Goal: Task Accomplishment & Management: Use online tool/utility

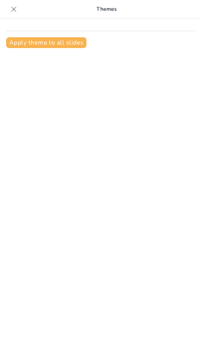
type input "Der Zweite Weltkrieg und das Ende der NSDAP: Ursachen und Folgen"
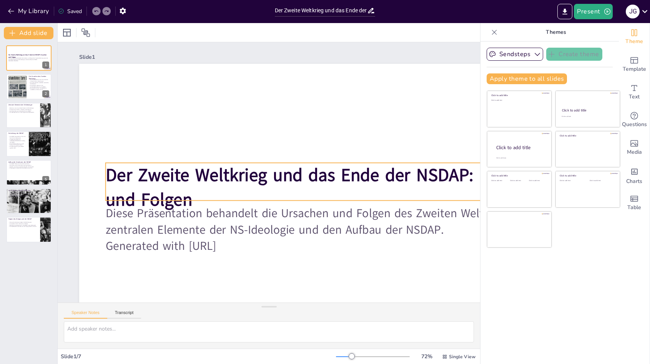
click at [194, 167] on strong "Der Zweite Weltkrieg und das Ende der NSDAP: Ursachen und Folgen" at bounding box center [324, 187] width 446 height 116
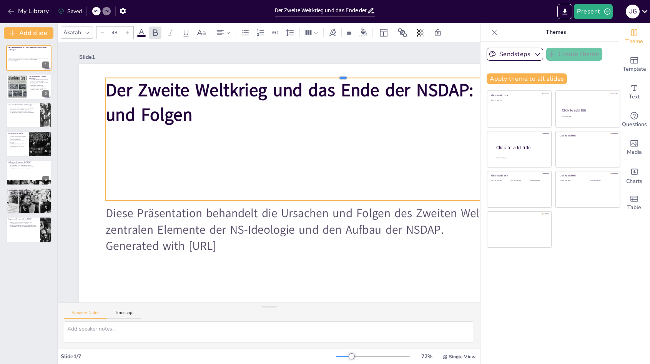
drag, startPoint x: 304, startPoint y: 162, endPoint x: 286, endPoint y: 90, distance: 74.5
click at [201, 78] on div at bounding box center [390, 188] width 243 height 414
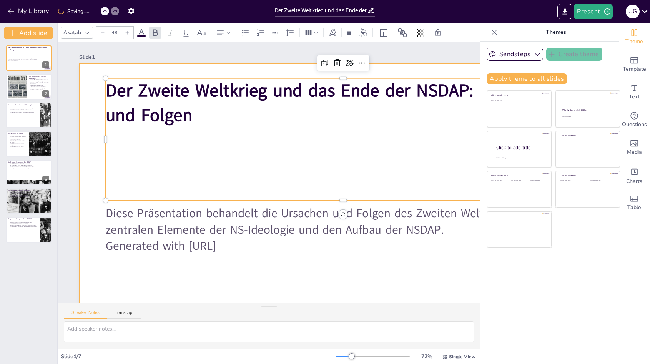
click at [100, 176] on div at bounding box center [338, 220] width 556 height 350
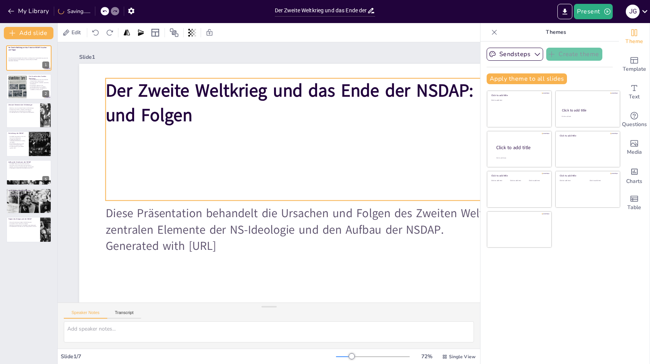
click at [157, 198] on div "Der Zweite Weltkrieg und das Ende der NSDAP: Ursachen und Folgen" at bounding box center [350, 163] width 490 height 263
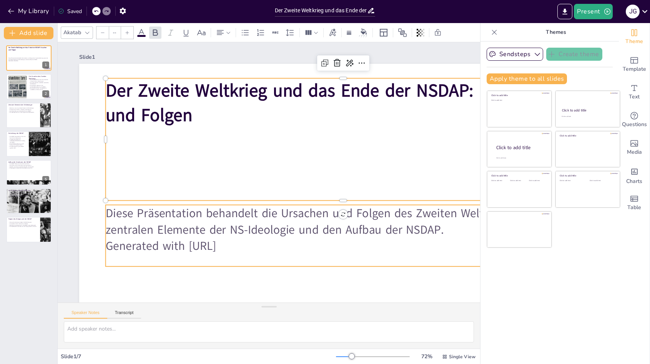
type input "32"
click at [181, 206] on p "Diese Präsentation behandelt die Ursachen und Folgen des Zweiten Weltkriegs sow…" at bounding box center [332, 235] width 472 height 131
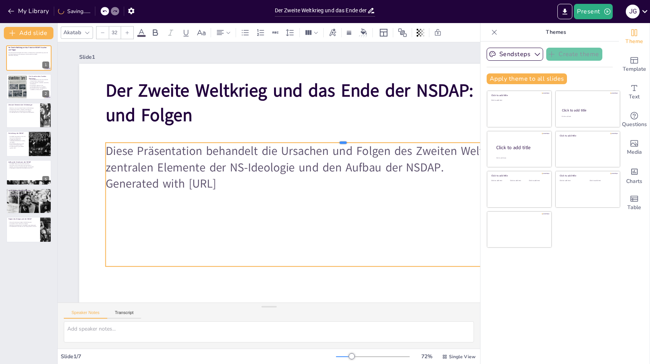
drag, startPoint x: 219, startPoint y: 202, endPoint x: 227, endPoint y: 140, distance: 62.8
click at [201, 140] on div at bounding box center [348, 155] width 466 height 105
click at [201, 247] on div "Diese Präsentation behandelt die Ursachen und Folgen des Zweiten Weltkriegs sow…" at bounding box center [340, 212] width 486 height 172
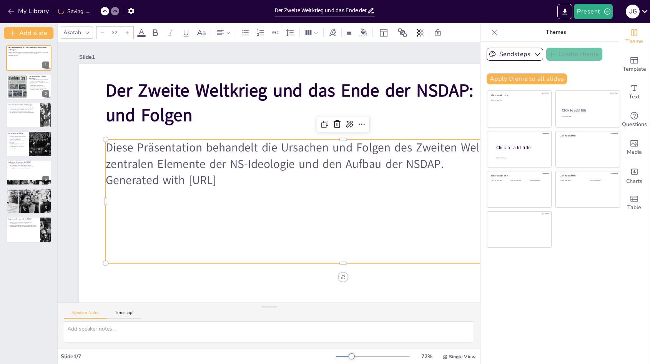
click at [194, 266] on div at bounding box center [322, 279] width 466 height 105
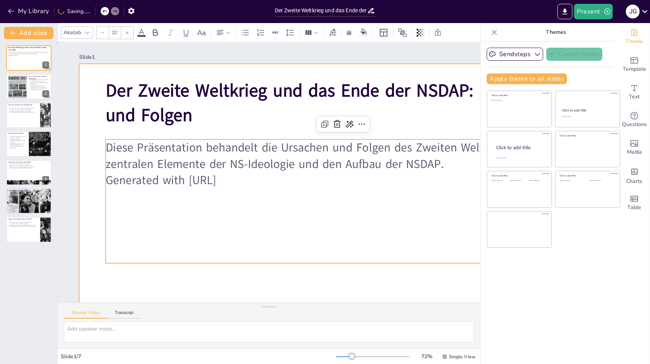
click at [189, 279] on div at bounding box center [320, 239] width 603 height 486
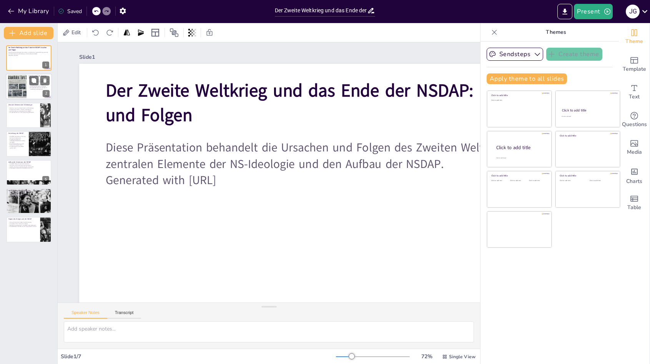
click at [27, 95] on div at bounding box center [29, 87] width 46 height 26
type textarea "Der Versailler Vertrag war ein entscheidender Faktor, der nach dem Ersten Weltk…"
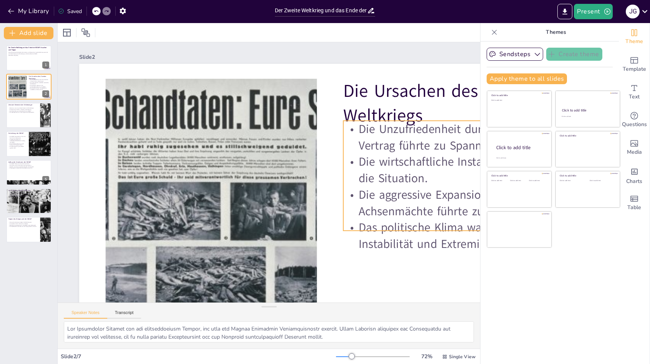
click at [201, 239] on p "Das politische Klima war geprägt von Instabilität und Extremismus." at bounding box center [454, 256] width 240 height 58
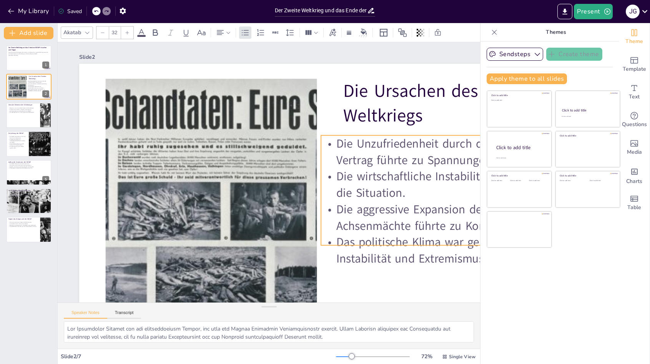
drag, startPoint x: 383, startPoint y: 147, endPoint x: 368, endPoint y: 183, distance: 39.6
click at [201, 162] on p "Die Unzufriedenheit durch den Versailler Vertrag führte zu Spannungen." at bounding box center [439, 187] width 239 height 81
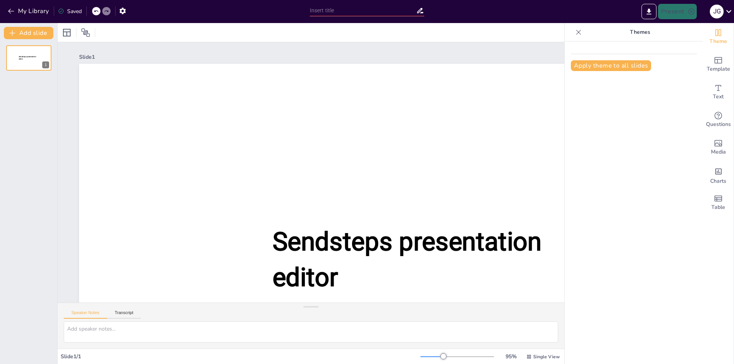
type input "Der Zweite Weltkrieg und das Ende der NSDAP: Ursachen und Folgen"
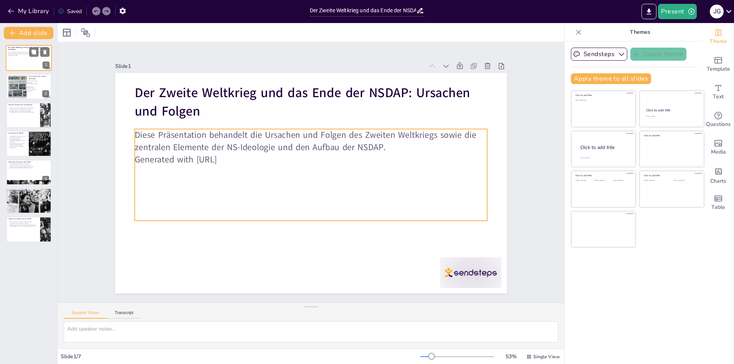
click at [22, 61] on div "Diese Präsentation behandelt die Ursachen und Folgen des Zweiten Weltkriegs sow…" at bounding box center [28, 57] width 41 height 11
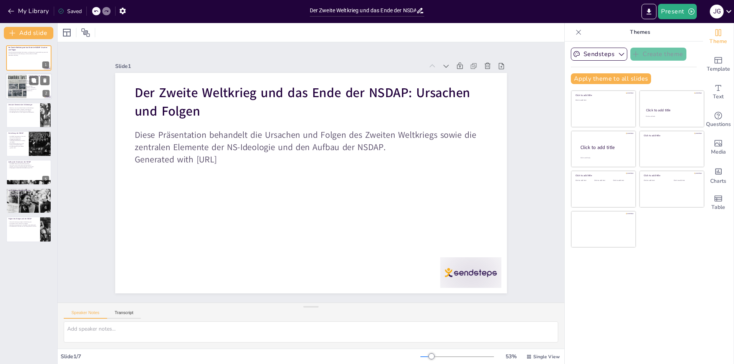
click at [18, 92] on div at bounding box center [17, 86] width 33 height 23
type textarea "Der Versailler Vertrag war ein entscheidender Faktor, der nach dem Ersten Weltk…"
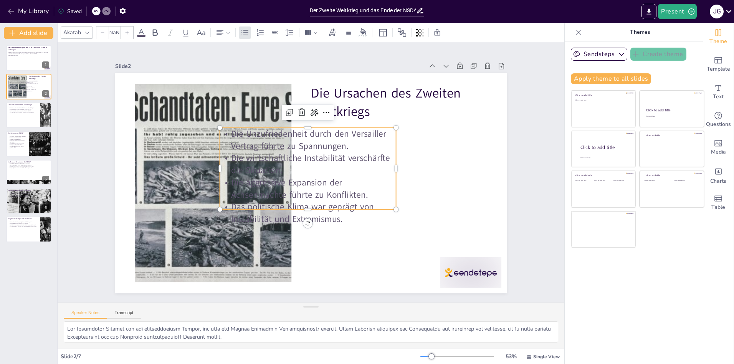
type input "32"
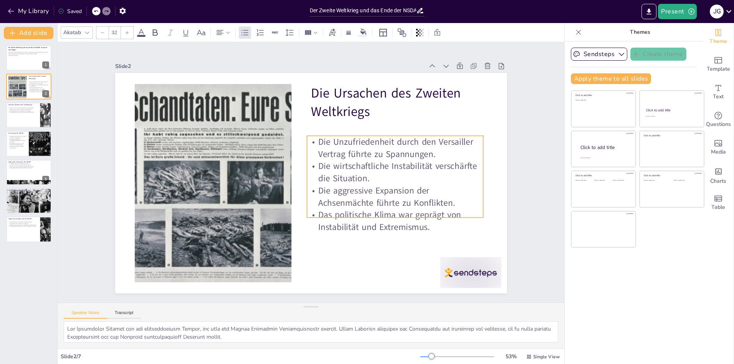
drag, startPoint x: 311, startPoint y: 132, endPoint x: 398, endPoint y: 179, distance: 99.5
click at [397, 140] on p "Die Unzufriedenheit durch den Versailler Vertrag führte zu Spannungen." at bounding box center [395, 148] width 176 height 24
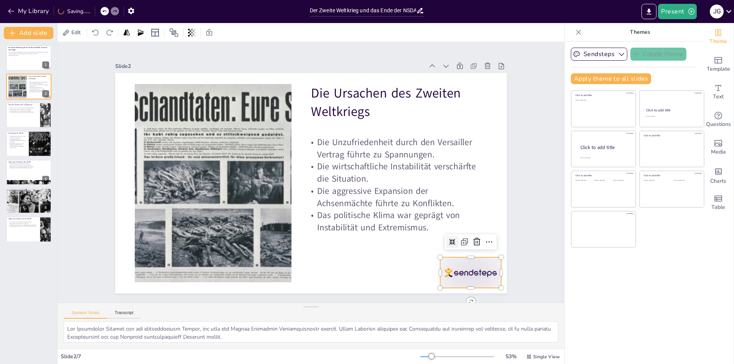
click at [465, 259] on div at bounding box center [470, 272] width 61 height 31
drag, startPoint x: 474, startPoint y: 239, endPoint x: 471, endPoint y: 243, distance: 5.5
click at [474, 239] on icon at bounding box center [477, 241] width 9 height 9
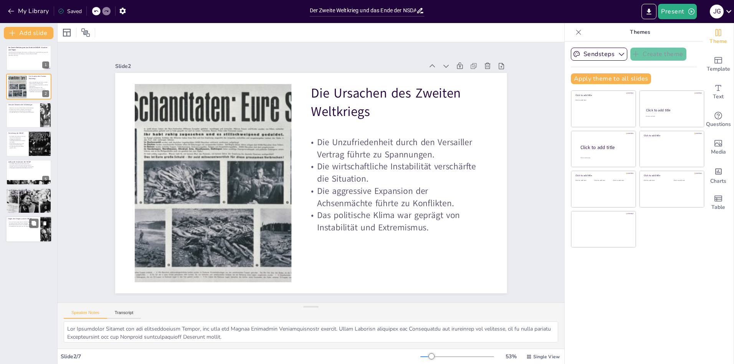
click at [32, 231] on div at bounding box center [29, 230] width 46 height 26
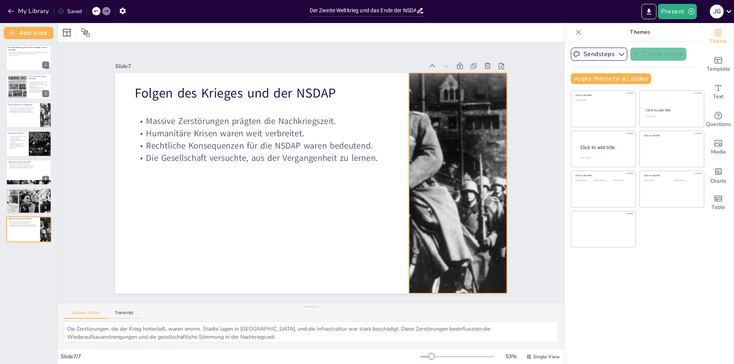
click at [449, 221] on div at bounding box center [458, 183] width 330 height 221
click at [405, 176] on div at bounding box center [458, 183] width 330 height 221
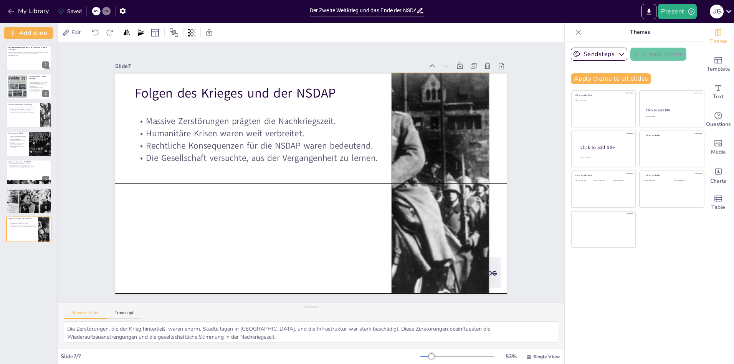
drag, startPoint x: 405, startPoint y: 178, endPoint x: 389, endPoint y: 177, distance: 15.8
click at [389, 177] on div at bounding box center [440, 183] width 330 height 221
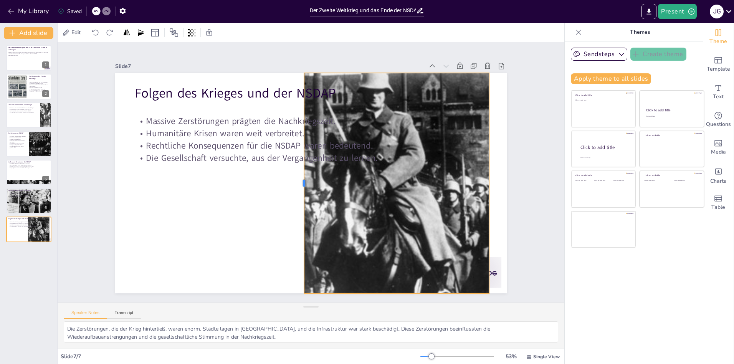
drag, startPoint x: 385, startPoint y: 179, endPoint x: 298, endPoint y: 182, distance: 86.8
click at [298, 182] on div at bounding box center [301, 183] width 6 height 221
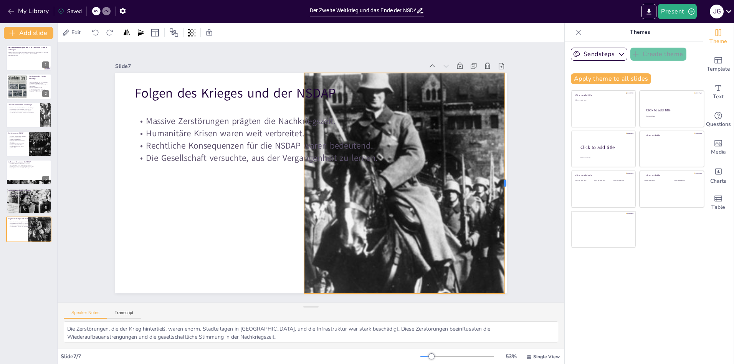
drag, startPoint x: 484, startPoint y: 177, endPoint x: 499, endPoint y: 181, distance: 15.4
click at [505, 180] on div at bounding box center [508, 183] width 6 height 221
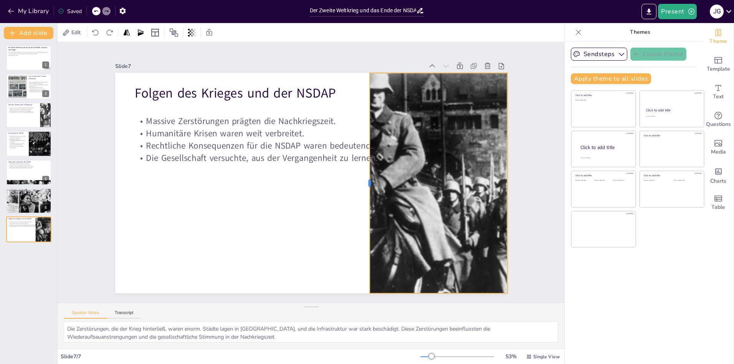
drag, startPoint x: 297, startPoint y: 179, endPoint x: 370, endPoint y: 172, distance: 72.9
click at [370, 172] on div at bounding box center [367, 183] width 6 height 221
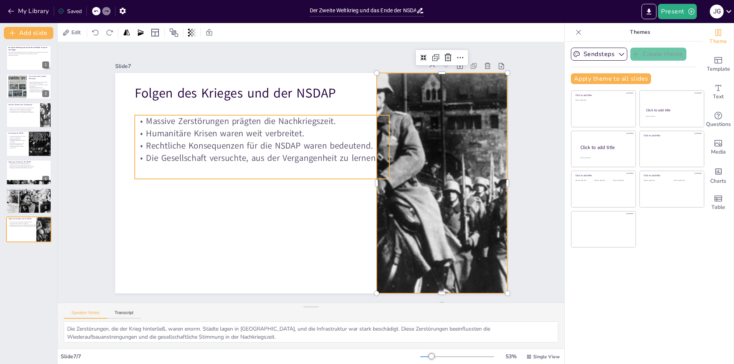
click at [321, 144] on p "Rechtliche Konsequenzen für die NSDAP waren bedeutend." at bounding box center [262, 146] width 255 height 12
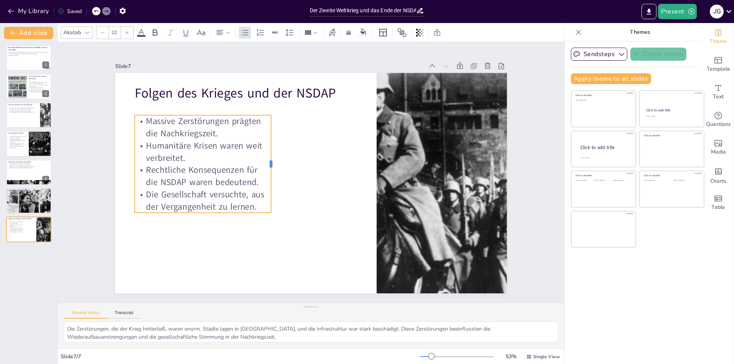
drag, startPoint x: 385, startPoint y: 140, endPoint x: 267, endPoint y: 164, distance: 120.8
click at [271, 164] on div at bounding box center [274, 164] width 6 height 98
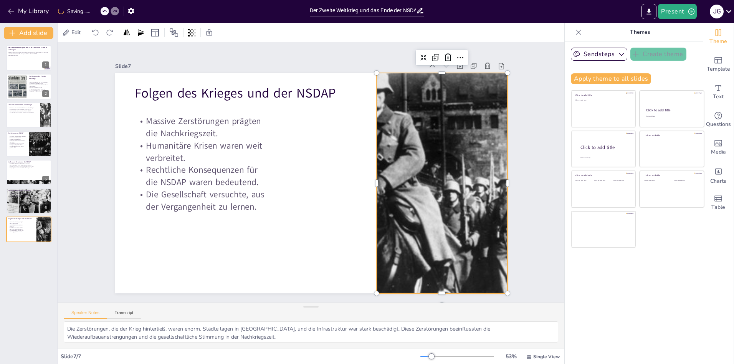
click at [386, 179] on div at bounding box center [440, 183] width 330 height 221
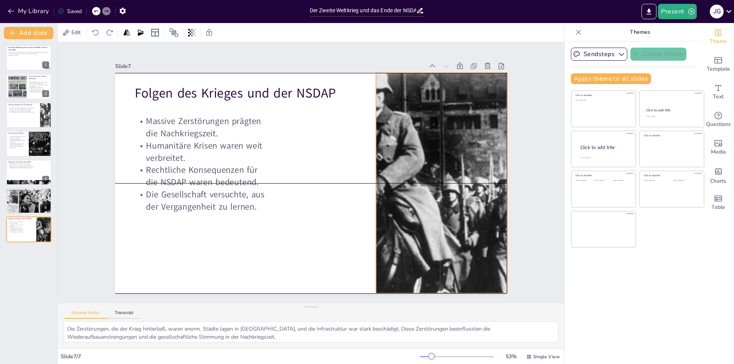
click at [370, 73] on div "Folgen des Krieges und der NSDAP Massive Zerstörungen prägten die Nachkriegszei…" at bounding box center [311, 73] width 392 height 0
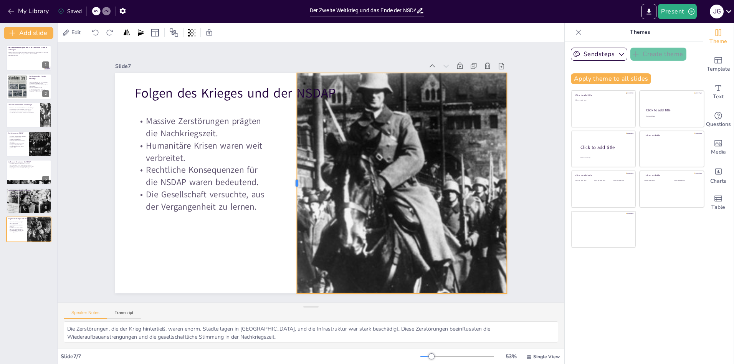
drag, startPoint x: 368, startPoint y: 181, endPoint x: 391, endPoint y: 173, distance: 24.3
click at [292, 257] on div "Folgen des Krieges und der NSDAP Massive Zerstörungen prägten die Nachkriegszei…" at bounding box center [311, 183] width 392 height 221
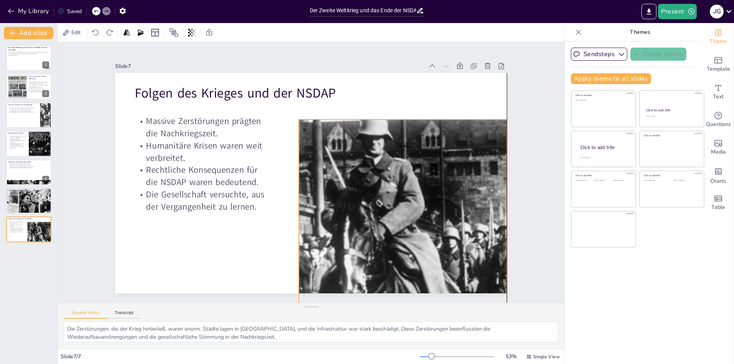
drag, startPoint x: 399, startPoint y: 70, endPoint x: 401, endPoint y: 117, distance: 46.9
click at [401, 119] on div at bounding box center [440, 229] width 330 height 221
click at [23, 138] on p "Die NSDAP entwickelte sich aus der Deutschen Arbeiterpartei." at bounding box center [17, 137] width 18 height 3
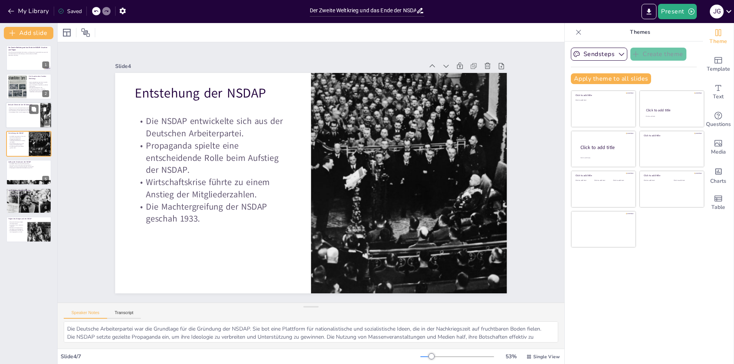
click at [25, 112] on p "Die Ideologie führte zu einer aggressiven Außenpolitik." at bounding box center [23, 112] width 30 height 2
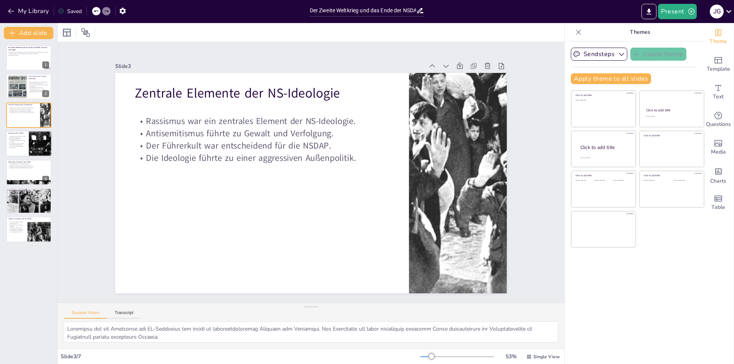
click at [24, 153] on div at bounding box center [29, 144] width 46 height 26
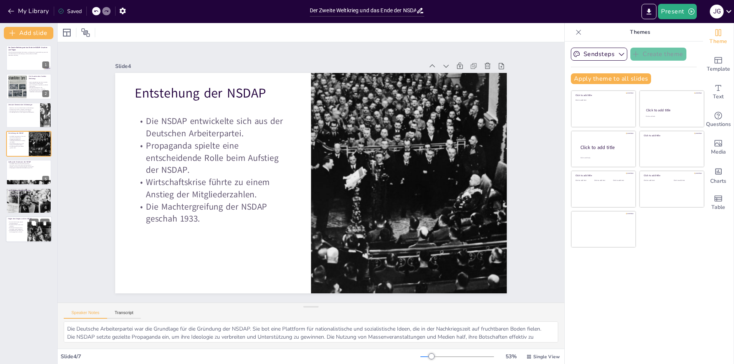
click at [39, 226] on div at bounding box center [39, 223] width 20 height 9
type textarea "Die Zerstörungen, die der Krieg hinterließ, waren enorm. Städte lagen in [GEOGR…"
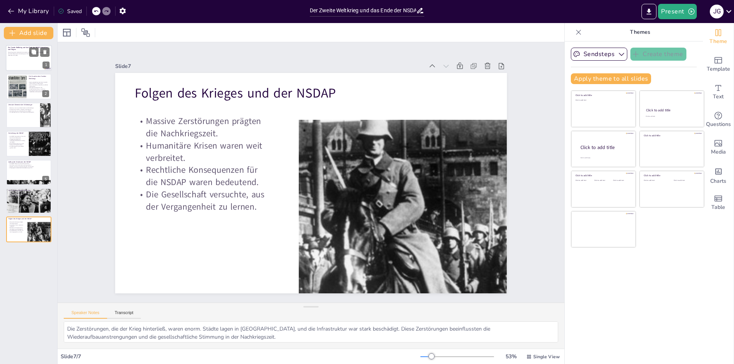
click at [22, 60] on div "Diese Präsentation behandelt die Ursachen und Folgen des Zweiten Weltkriegs sow…" at bounding box center [28, 57] width 41 height 11
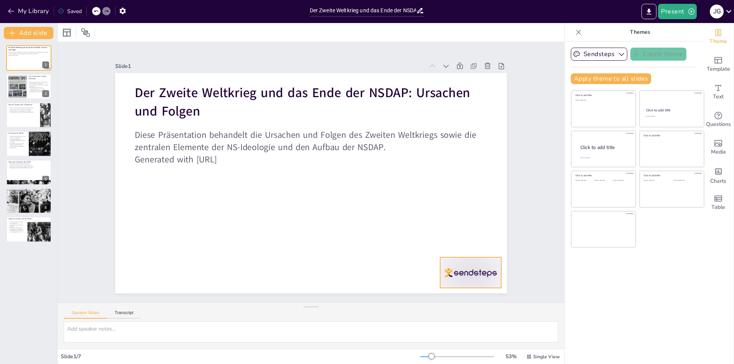
click at [447, 271] on div at bounding box center [470, 272] width 61 height 31
click at [473, 237] on icon at bounding box center [477, 241] width 9 height 9
click at [22, 206] on div at bounding box center [29, 201] width 46 height 35
type textarea "Das Kriegsende 1945 war ein entscheidender Moment in der Geschichte. Die beding…"
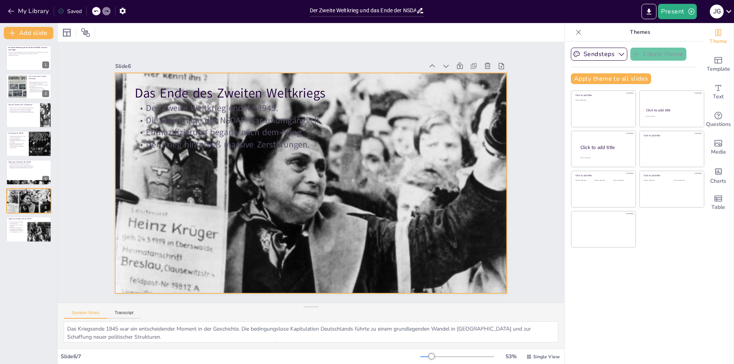
click at [228, 201] on div at bounding box center [311, 183] width 392 height 294
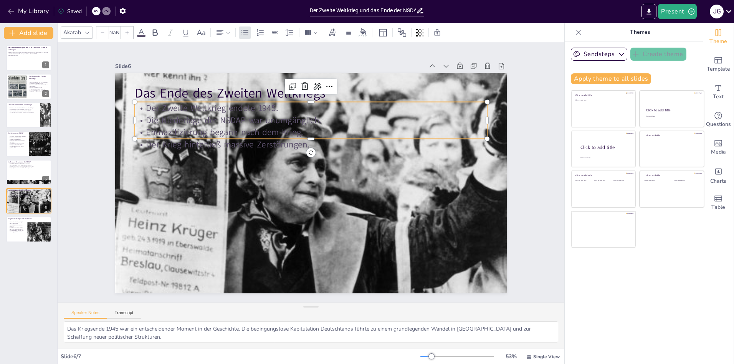
type input "32"
click at [302, 145] on div "Das Ende des Zweiten Weltkriegs Der Zweite Weltkrieg endete 1945. Die Niederlag…" at bounding box center [311, 183] width 392 height 221
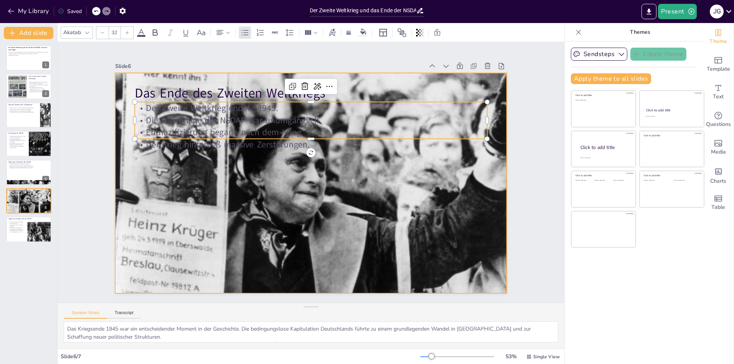
click at [308, 191] on div at bounding box center [311, 183] width 392 height 294
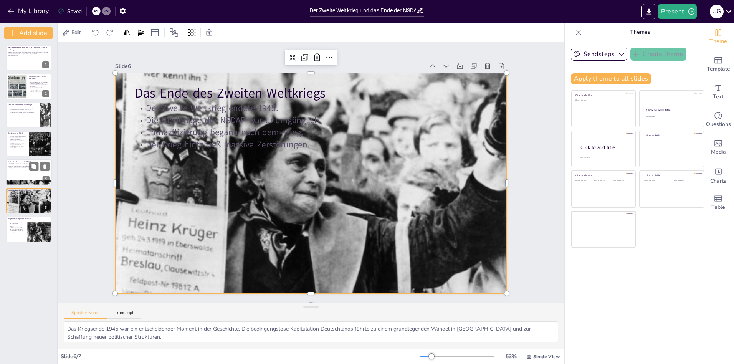
click at [12, 174] on div at bounding box center [29, 172] width 46 height 26
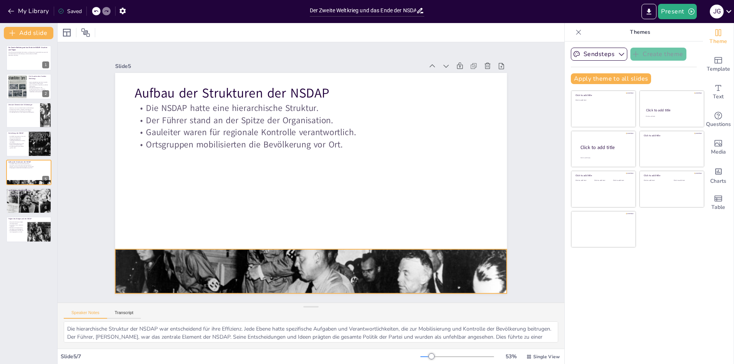
click at [247, 247] on div at bounding box center [311, 271] width 392 height 261
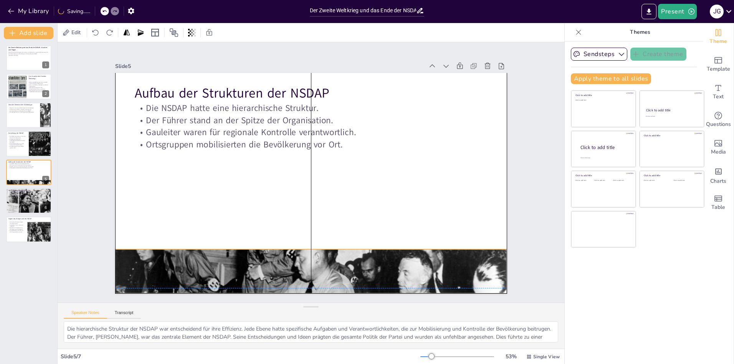
click at [305, 73] on div "Aufbau der Strukturen der NSDAP Die NSDAP hatte eine hierarchische Struktur. De…" at bounding box center [311, 73] width 392 height 0
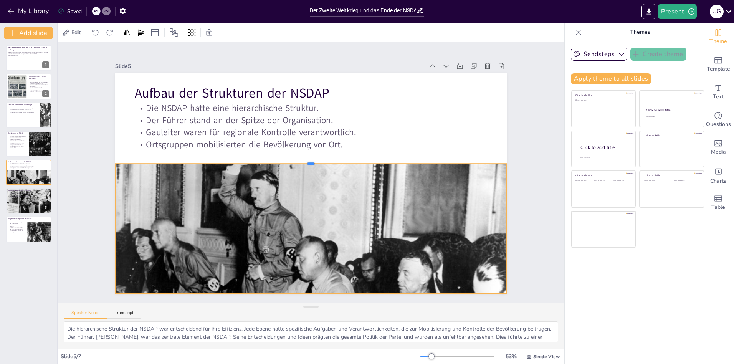
drag, startPoint x: 305, startPoint y: 246, endPoint x: 293, endPoint y: 161, distance: 86.5
click at [293, 161] on div at bounding box center [311, 161] width 392 height 6
click at [364, 304] on div "Speaker Notes Transcript" at bounding box center [311, 312] width 507 height 18
click at [347, 355] on div "Slide 5 / 7" at bounding box center [241, 356] width 360 height 7
click at [78, 176] on div "Slide 1 Der Zweite Weltkrieg und das Ende der NSDAP: Ursachen und Folgen Diese …" at bounding box center [311, 172] width 507 height 260
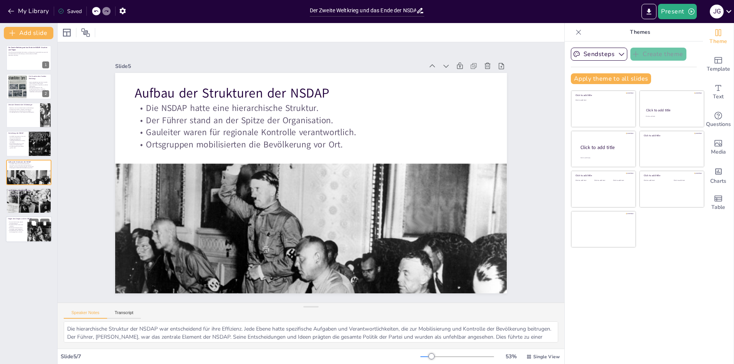
click at [40, 229] on div at bounding box center [44, 235] width 39 height 26
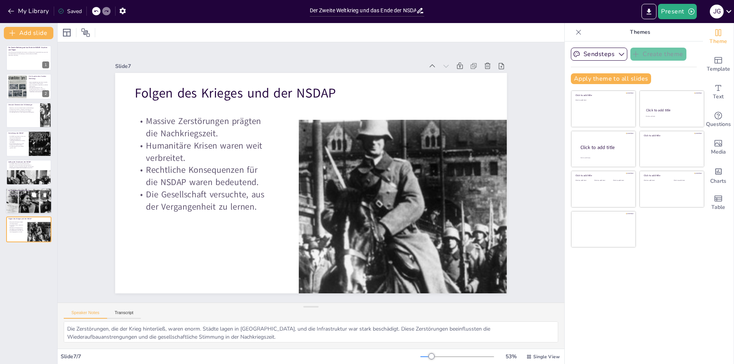
click at [8, 199] on div at bounding box center [29, 201] width 46 height 35
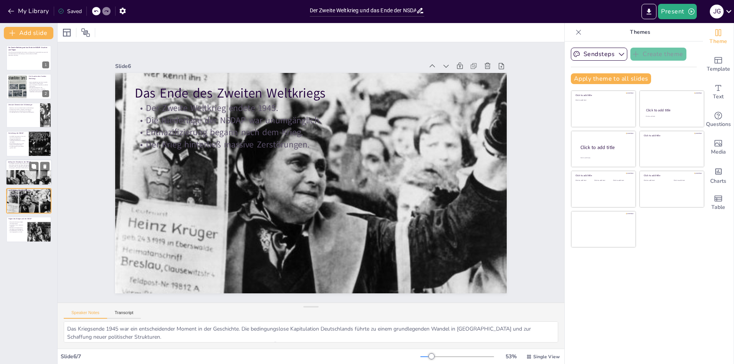
click at [8, 178] on div at bounding box center [29, 182] width 46 height 31
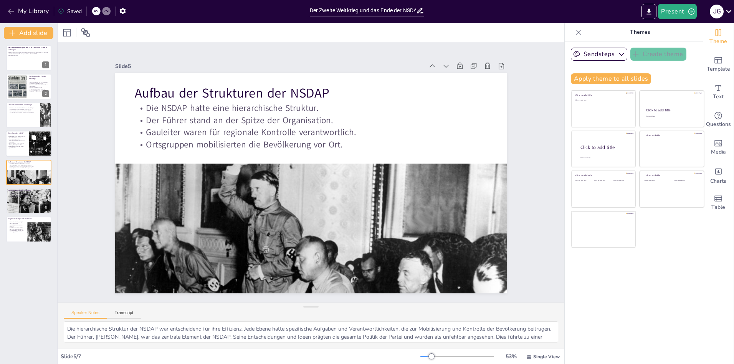
click at [10, 152] on div at bounding box center [29, 144] width 46 height 26
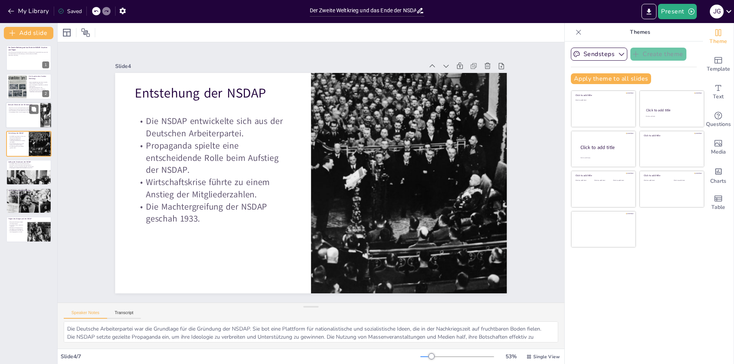
click at [22, 123] on div at bounding box center [29, 115] width 46 height 26
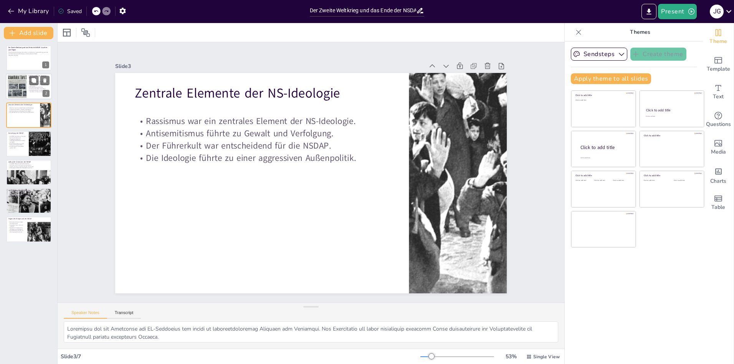
click at [24, 90] on div at bounding box center [17, 86] width 33 height 23
type textarea "Der Versailler Vertrag war ein entscheidender Faktor, der nach dem Ersten Weltk…"
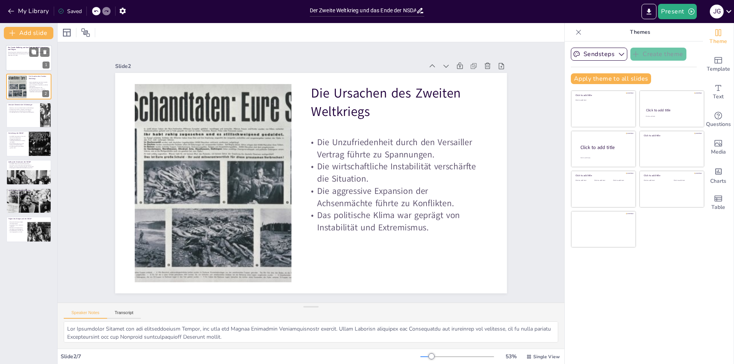
click at [21, 61] on div "Diese Präsentation behandelt die Ursachen und Folgen des Zweiten Weltkriegs sow…" at bounding box center [28, 57] width 41 height 11
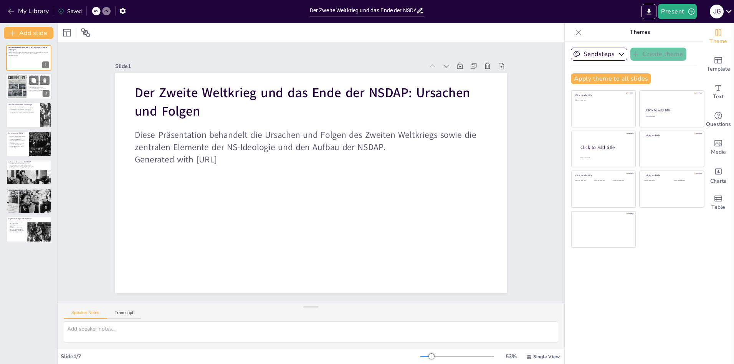
click at [21, 90] on div at bounding box center [17, 86] width 33 height 23
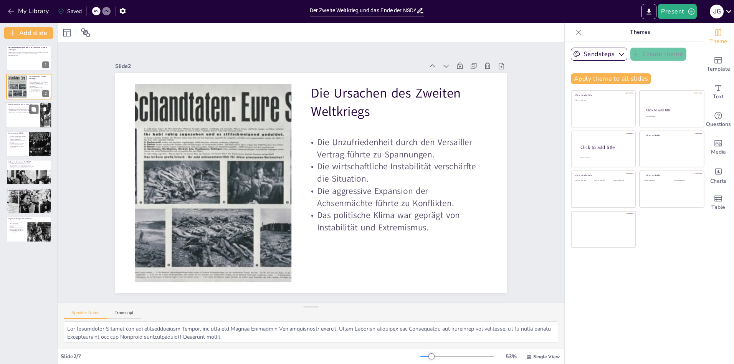
click at [27, 122] on div at bounding box center [29, 115] width 46 height 26
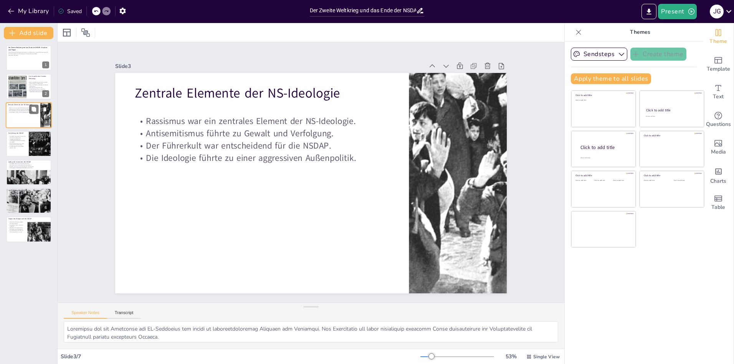
click at [14, 119] on div at bounding box center [29, 115] width 46 height 26
click at [12, 120] on div at bounding box center [29, 115] width 46 height 26
click at [16, 118] on div at bounding box center [29, 115] width 46 height 26
click at [22, 154] on div at bounding box center [29, 144] width 46 height 26
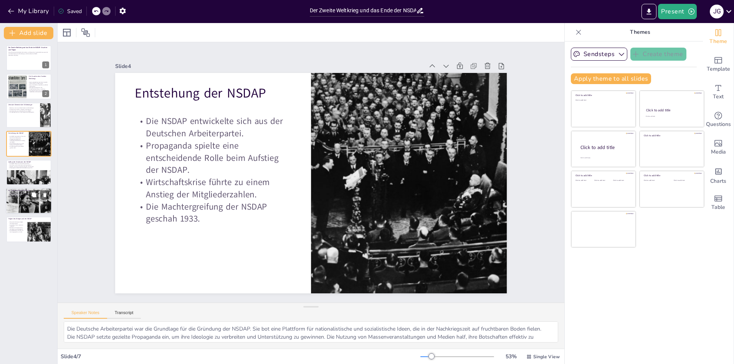
click at [21, 209] on div at bounding box center [29, 201] width 46 height 35
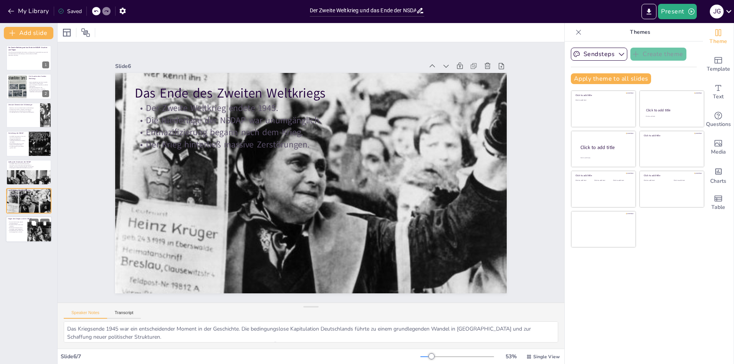
click at [37, 230] on div at bounding box center [44, 235] width 39 height 26
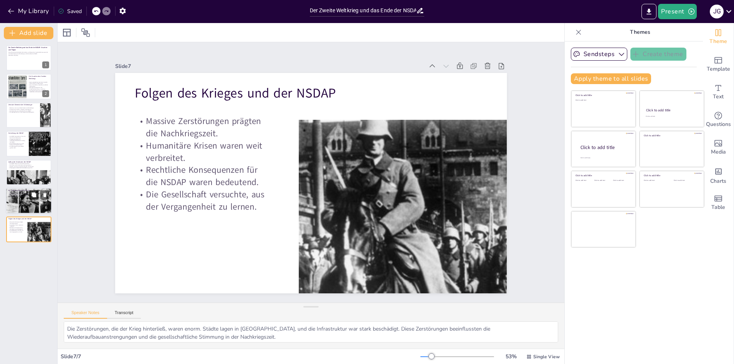
click at [30, 196] on button at bounding box center [33, 194] width 9 height 9
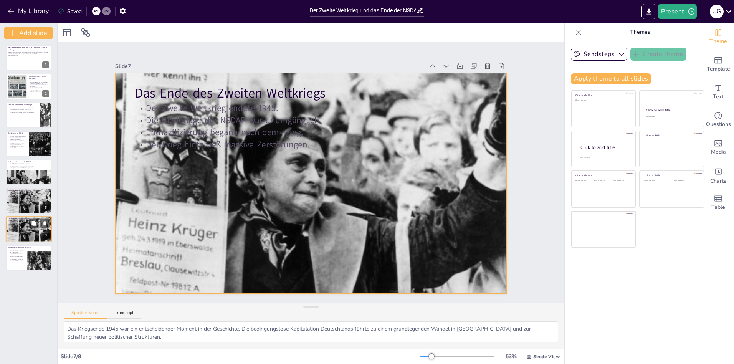
click at [36, 230] on div at bounding box center [29, 229] width 46 height 35
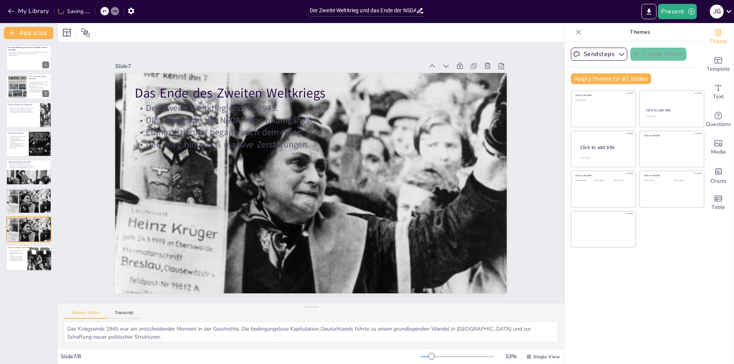
click at [20, 265] on div at bounding box center [29, 258] width 46 height 26
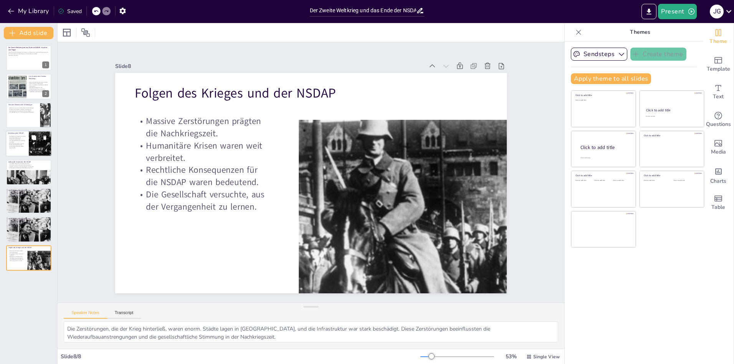
click at [44, 150] on div "4" at bounding box center [46, 151] width 7 height 7
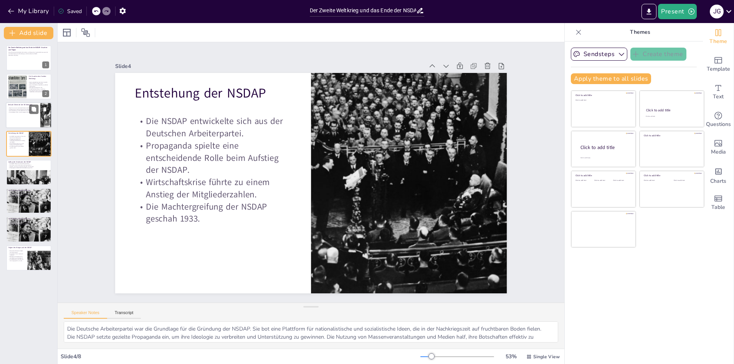
click at [18, 120] on div at bounding box center [29, 115] width 46 height 26
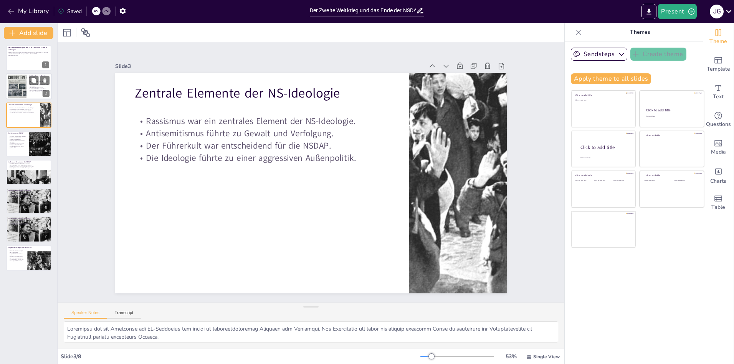
click at [16, 86] on div at bounding box center [17, 86] width 33 height 23
type textarea "Der Versailler Vertrag war ein entscheidender Faktor, der nach dem Ersten Weltk…"
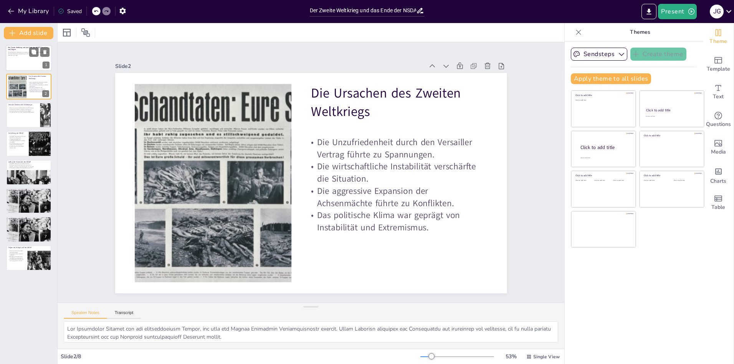
click at [27, 58] on div "Diese Präsentation behandelt die Ursachen und Folgen des Zweiten Weltkriegs sow…" at bounding box center [28, 57] width 41 height 11
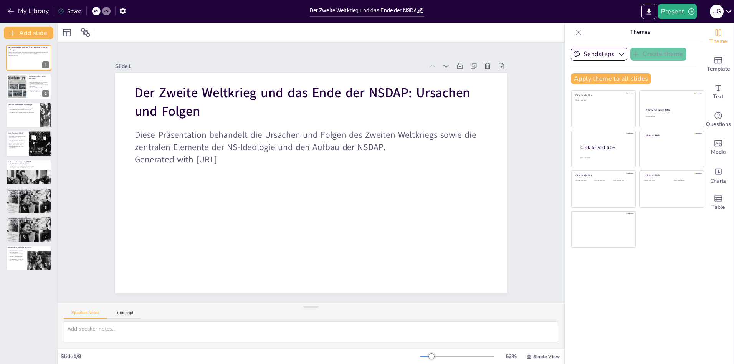
drag, startPoint x: 18, startPoint y: 130, endPoint x: 19, endPoint y: 141, distance: 10.4
click at [19, 130] on div "Der Zweite Weltkrieg und das Ende der NSDAP: Ursachen und Folgen Diese Präsenta…" at bounding box center [28, 157] width 57 height 225
click at [21, 147] on p "Die Machtergreifung der NSDAP geschah 1933." at bounding box center [17, 147] width 18 height 3
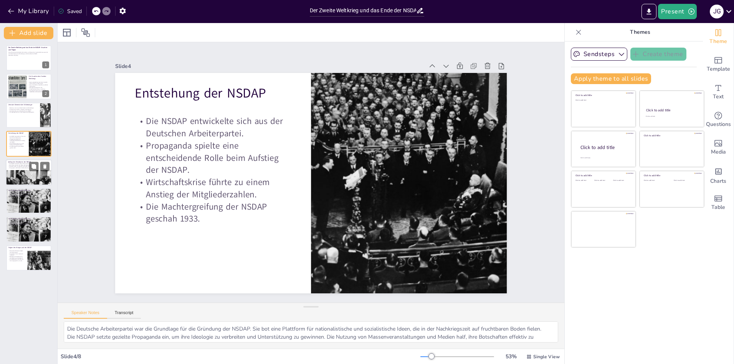
click at [18, 167] on p "Ortsgruppen mobilisierten die Bevölkerung vor Ort." at bounding box center [28, 168] width 41 height 2
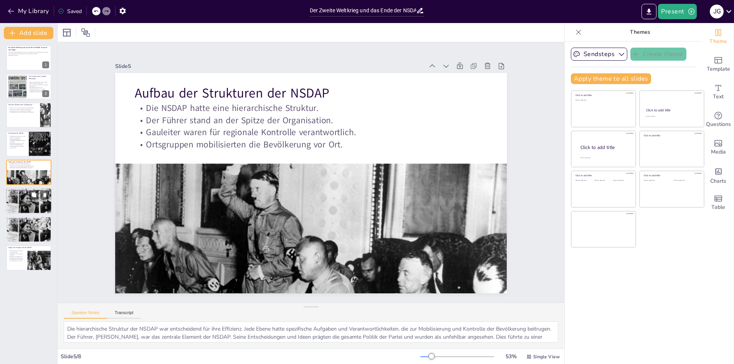
click at [20, 204] on div at bounding box center [29, 201] width 46 height 35
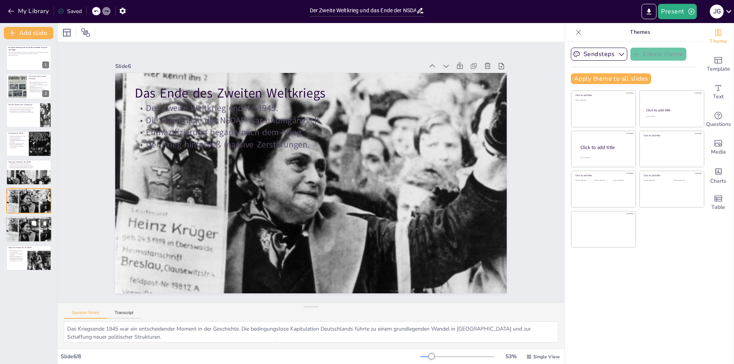
click at [17, 234] on div at bounding box center [29, 229] width 46 height 35
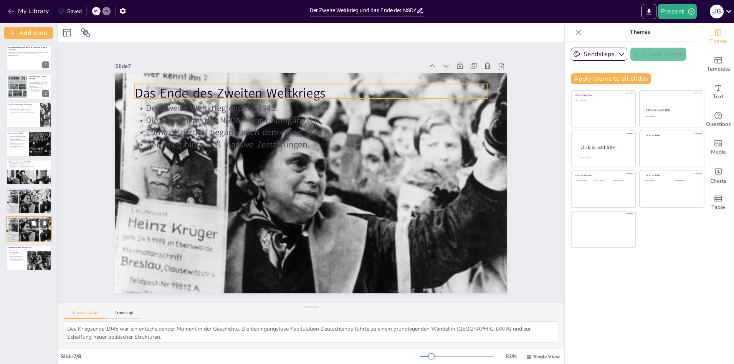
click at [14, 218] on p "Das Ende des Zweiten Weltkriegs" at bounding box center [28, 219] width 41 height 2
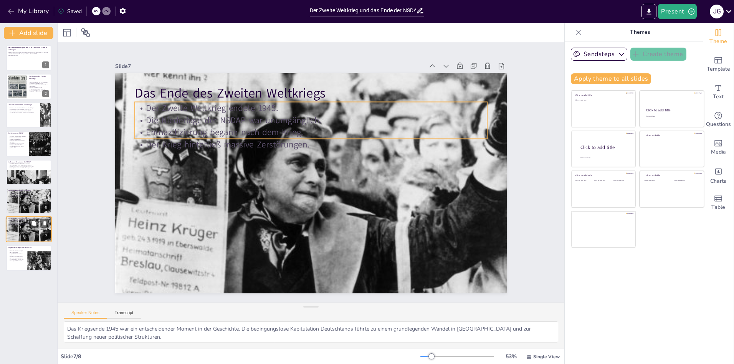
click at [14, 220] on p "Der Zweite Weltkrieg endete 1945." at bounding box center [28, 221] width 41 height 2
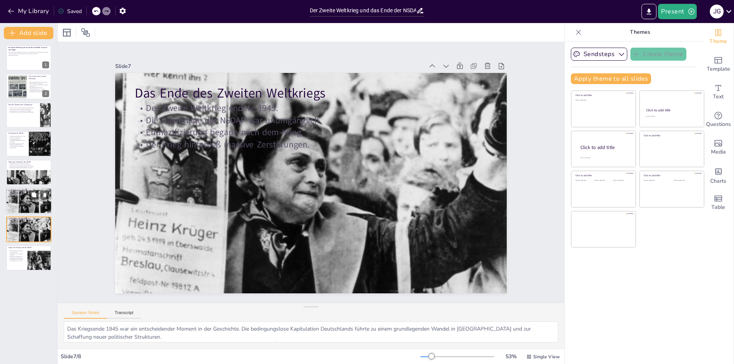
click at [10, 199] on div at bounding box center [29, 201] width 46 height 35
click at [21, 232] on div at bounding box center [29, 229] width 46 height 35
click at [23, 206] on div at bounding box center [29, 201] width 46 height 35
click at [26, 230] on div at bounding box center [29, 229] width 46 height 35
click at [25, 203] on div at bounding box center [29, 201] width 46 height 35
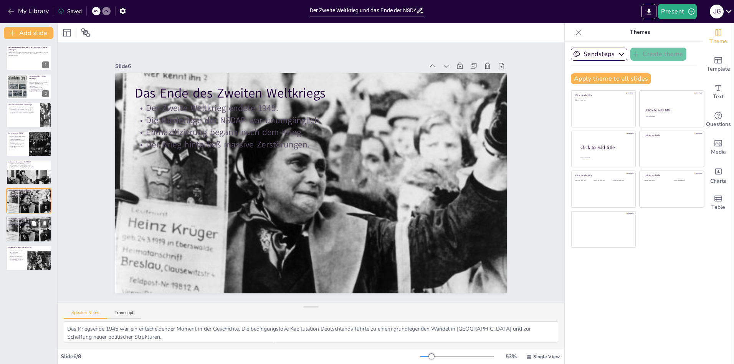
click at [22, 228] on div at bounding box center [29, 229] width 46 height 35
click at [22, 202] on div at bounding box center [29, 201] width 46 height 35
click at [23, 233] on div at bounding box center [29, 229] width 46 height 35
click at [19, 203] on div at bounding box center [29, 201] width 46 height 35
click at [23, 221] on p "Der Zweite Weltkrieg endete 1945." at bounding box center [28, 221] width 41 height 2
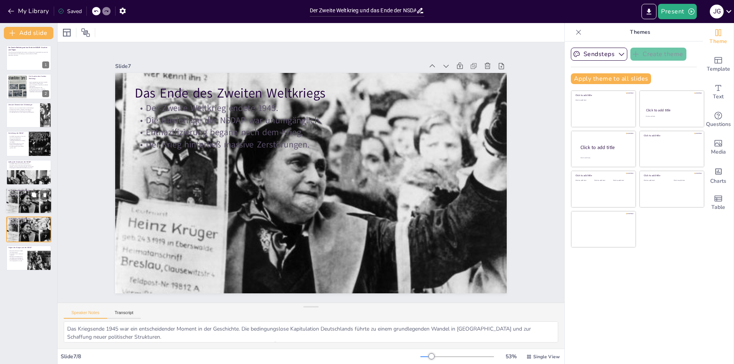
click at [24, 196] on p "Der Krieg hinterließ massive Zerstörungen." at bounding box center [28, 197] width 41 height 2
click at [41, 194] on button at bounding box center [44, 194] width 9 height 9
click at [28, 230] on div at bounding box center [44, 235] width 39 height 26
type textarea "Die Zerstörungen, die der Krieg hinterließ, waren enorm. Städte lagen in [GEOGR…"
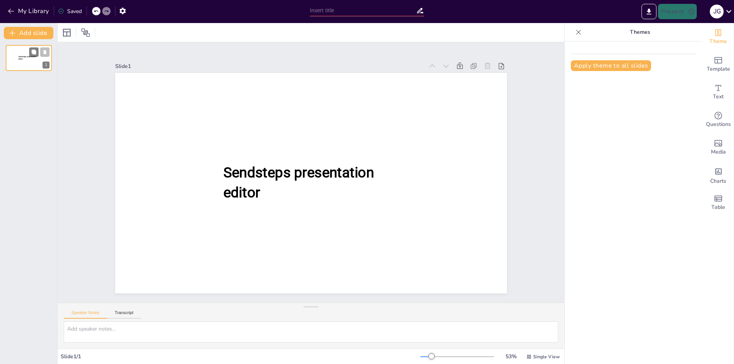
type input "Der Zweite Weltkrieg und das Ende der NSDAP: Ursachen und Folgen"
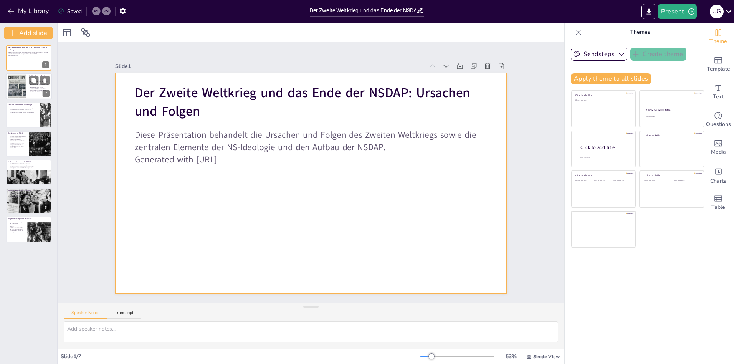
click at [25, 83] on div at bounding box center [17, 86] width 33 height 23
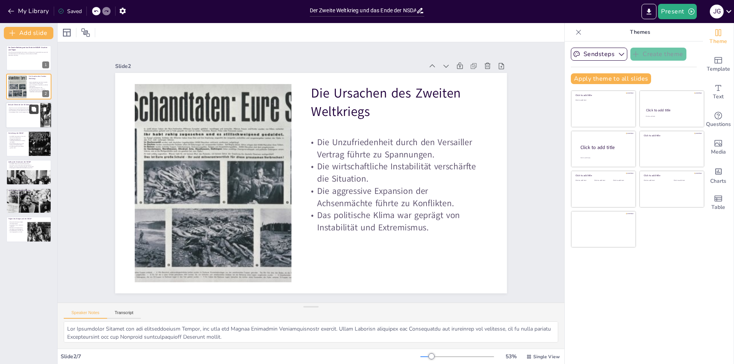
click at [33, 113] on button at bounding box center [33, 108] width 9 height 9
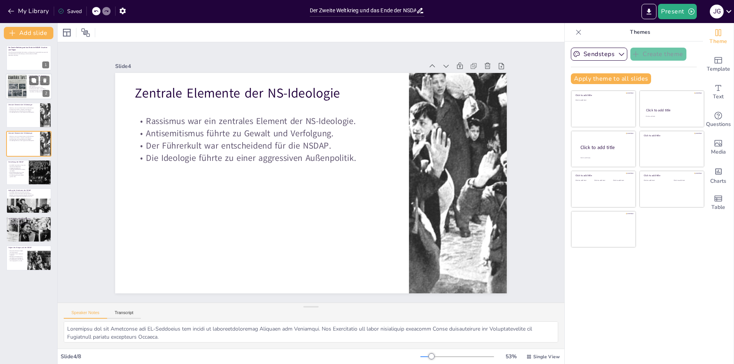
click at [17, 88] on div at bounding box center [17, 86] width 33 height 23
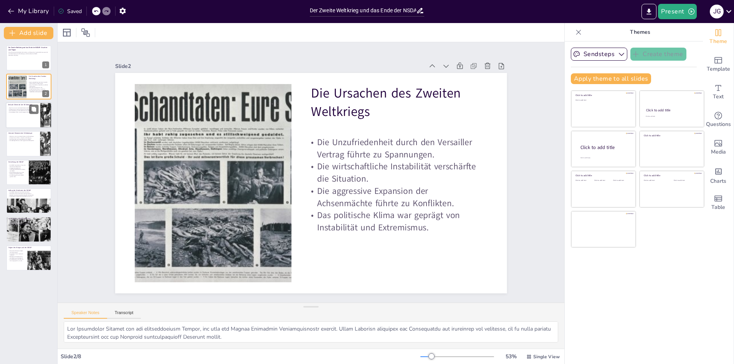
click at [16, 104] on p "Zentrale Elemente der NS-Ideologie" at bounding box center [23, 104] width 30 height 2
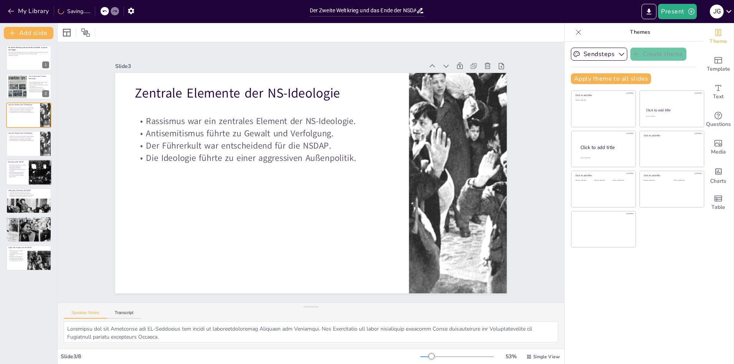
click at [31, 173] on div at bounding box center [40, 172] width 39 height 26
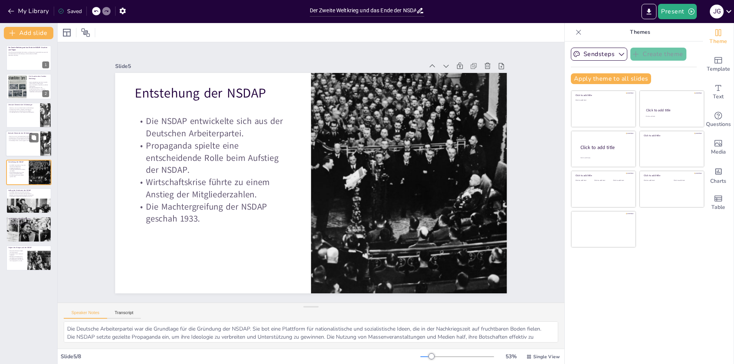
click at [14, 145] on div at bounding box center [29, 144] width 46 height 26
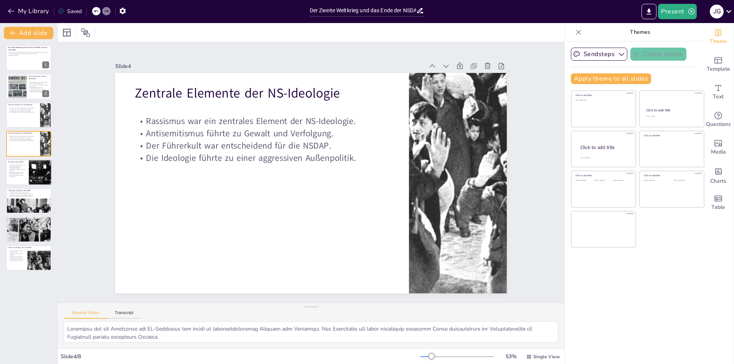
click at [20, 167] on p "Die NSDAP entwickelte sich aus der Deutschen Arbeiterpartei." at bounding box center [17, 165] width 18 height 3
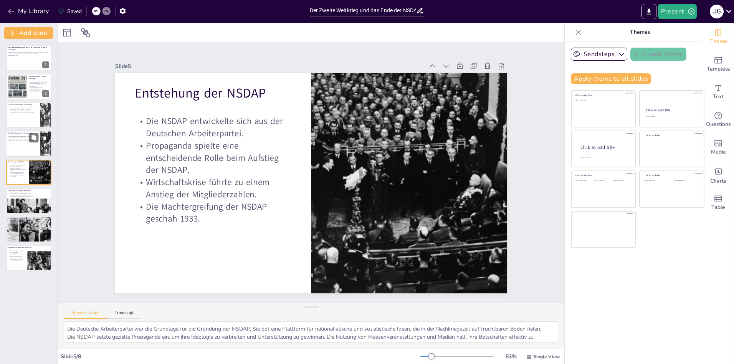
click at [18, 142] on div "Rassismus war ein zentrales Element der NS-Ideologie. Antisemitismus führte zu …" at bounding box center [23, 140] width 30 height 8
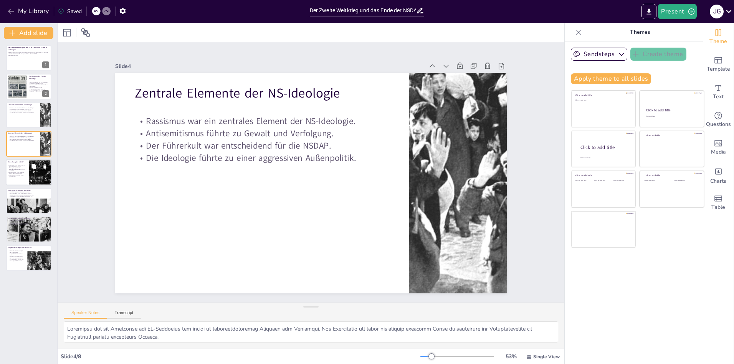
click at [18, 167] on p "Propaganda spielte eine entscheidende Rolle beim Aufstieg der NSDAP." at bounding box center [17, 169] width 18 height 4
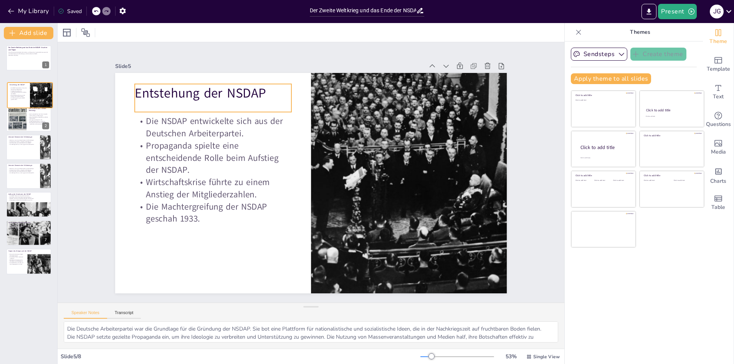
drag, startPoint x: 18, startPoint y: 168, endPoint x: 21, endPoint y: 86, distance: 81.9
click at [21, 82] on div "Entstehung der NSDAP Die NSDAP entwickelte sich aus der Deutschen Arbeiterparte…" at bounding box center [29, 82] width 45 height 0
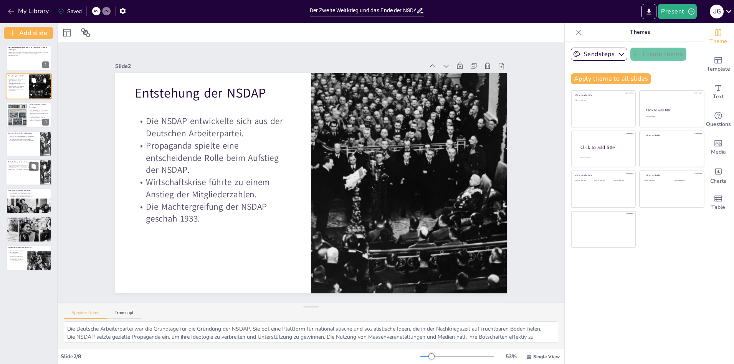
click at [28, 118] on div at bounding box center [28, 115] width 45 height 25
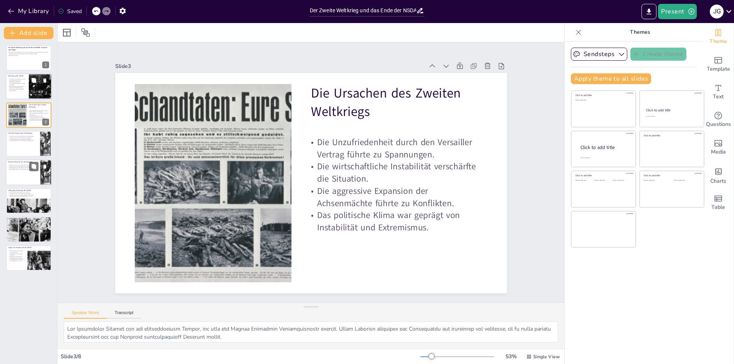
click at [22, 89] on p "Die Machtergreifung der NSDAP geschah 1933." at bounding box center [17, 90] width 18 height 3
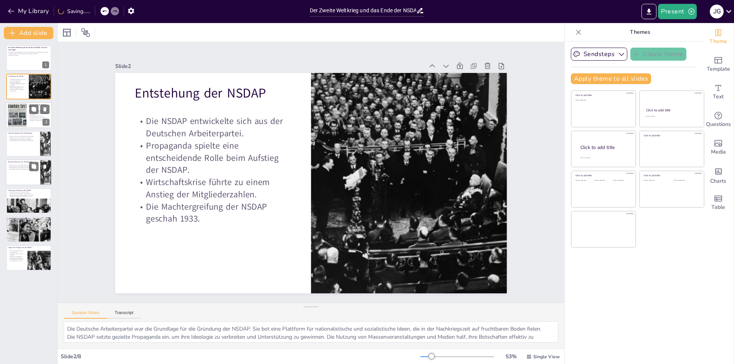
click at [22, 113] on div at bounding box center [17, 114] width 33 height 23
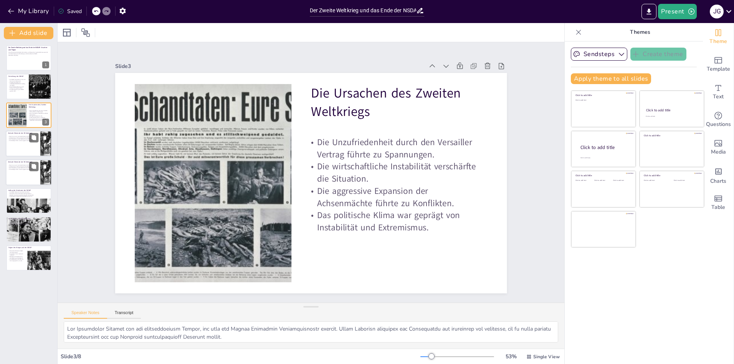
click at [23, 137] on p "Antisemitismus führte zu Gewalt und Verfolgung." at bounding box center [23, 138] width 30 height 2
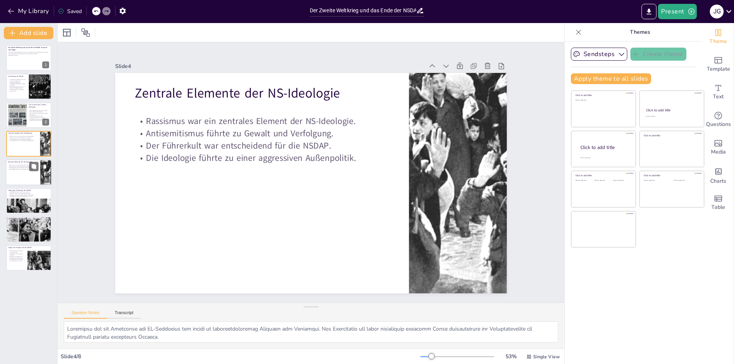
click at [20, 184] on div at bounding box center [29, 172] width 46 height 26
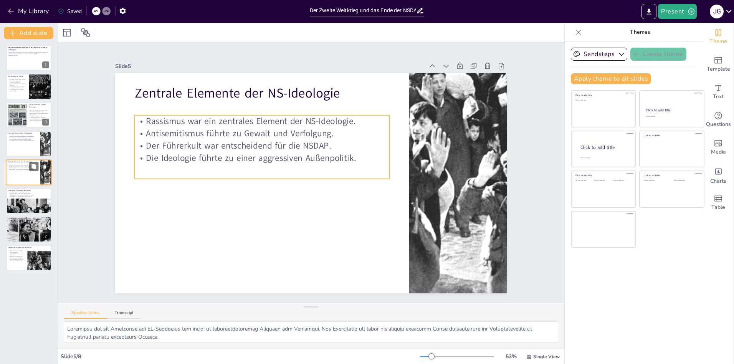
click at [17, 170] on p "Die Ideologie führte zu einer aggressiven Außenpolitik." at bounding box center [23, 170] width 30 height 2
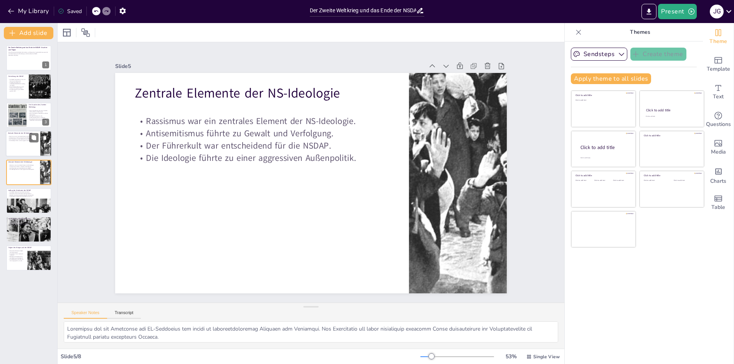
click at [21, 150] on div at bounding box center [29, 144] width 46 height 26
click at [22, 177] on div at bounding box center [29, 172] width 46 height 26
click at [46, 169] on icon at bounding box center [44, 166] width 5 height 5
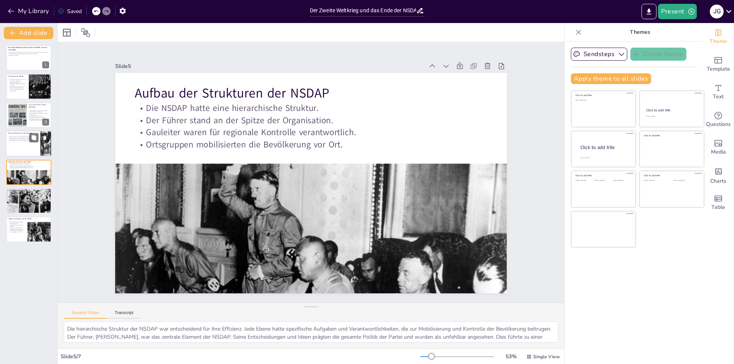
click at [28, 141] on p "Die Ideologie führte zu einer aggressiven Außenpolitik." at bounding box center [23, 141] width 30 height 2
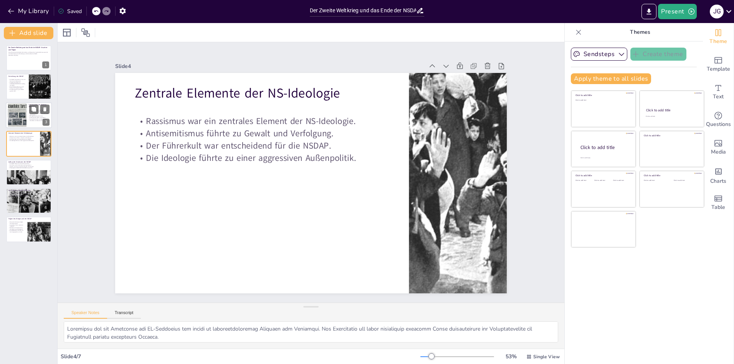
click at [12, 112] on div at bounding box center [17, 114] width 33 height 23
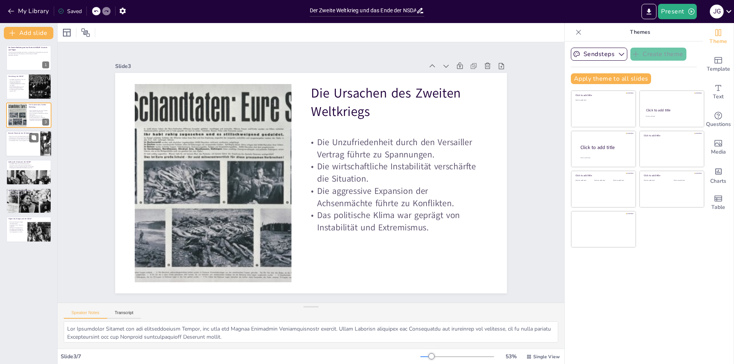
drag, startPoint x: 22, startPoint y: 140, endPoint x: 23, endPoint y: 145, distance: 5.1
click at [23, 131] on div "Zentrale Elemente der NS-Ideologie Rassismus war ein zentrales Element der NS-I…" at bounding box center [29, 131] width 46 height 0
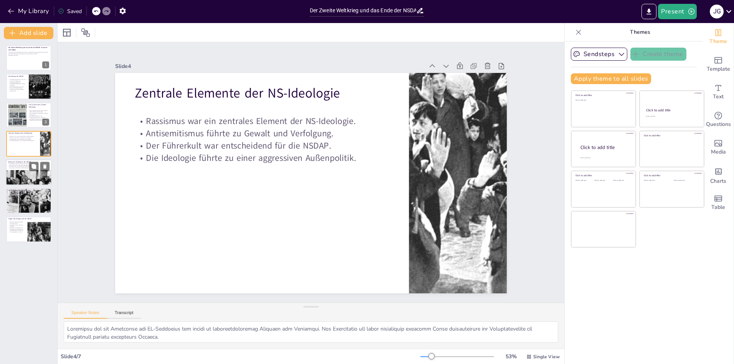
click at [20, 177] on div at bounding box center [29, 182] width 46 height 31
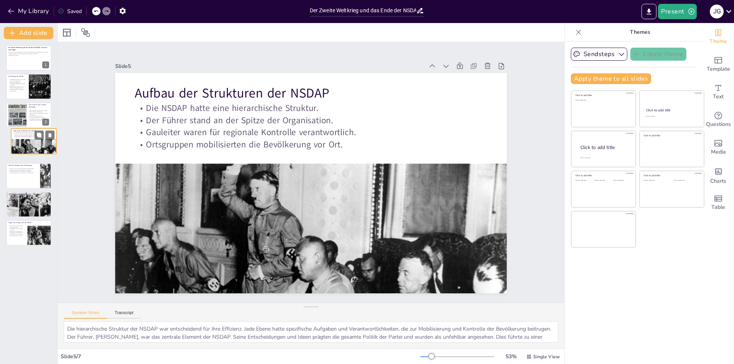
drag, startPoint x: 20, startPoint y: 177, endPoint x: 23, endPoint y: 134, distance: 42.8
click at [24, 142] on div at bounding box center [33, 151] width 45 height 30
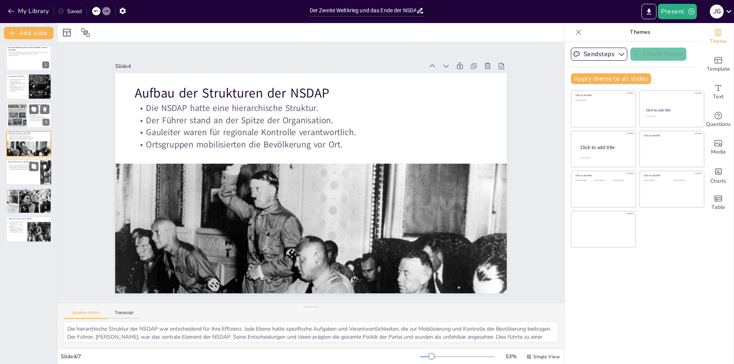
click at [17, 118] on div at bounding box center [17, 114] width 33 height 23
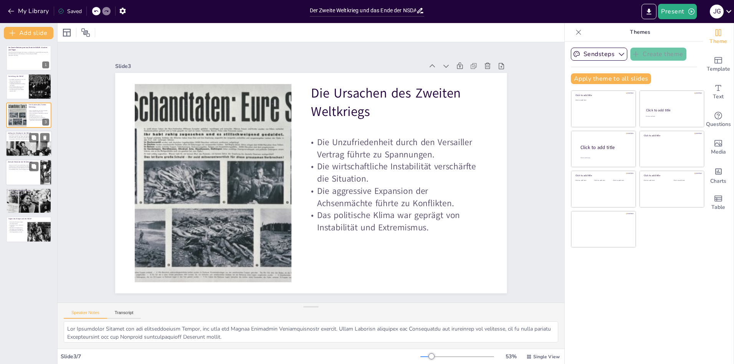
click at [24, 144] on div at bounding box center [29, 154] width 46 height 31
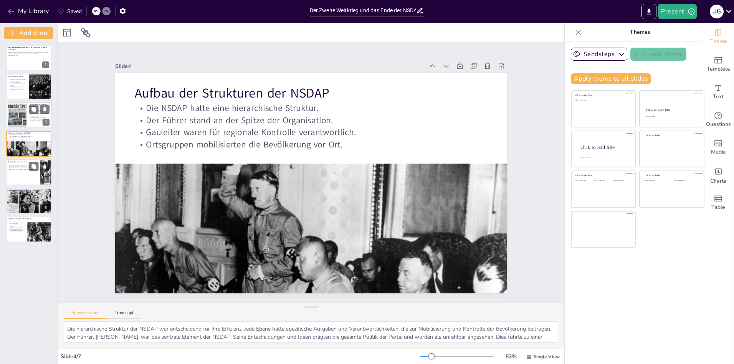
click at [23, 127] on div at bounding box center [17, 114] width 33 height 23
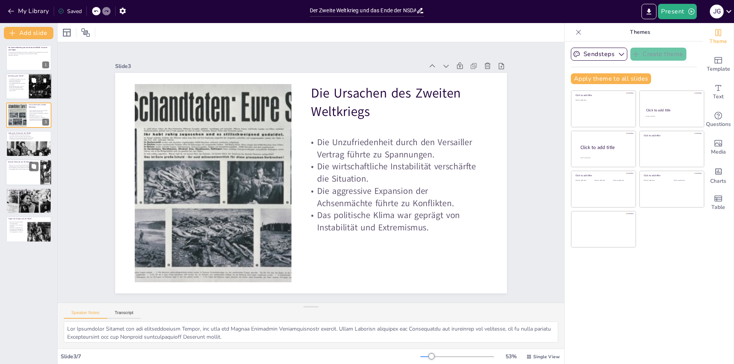
click at [22, 98] on div at bounding box center [29, 87] width 46 height 26
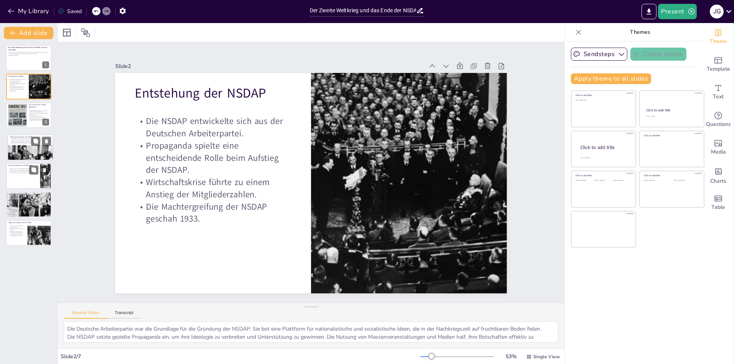
click at [24, 148] on div at bounding box center [30, 158] width 45 height 30
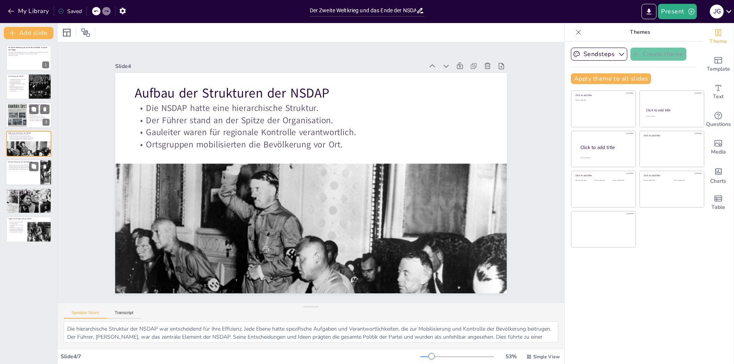
click at [20, 113] on div at bounding box center [17, 114] width 33 height 23
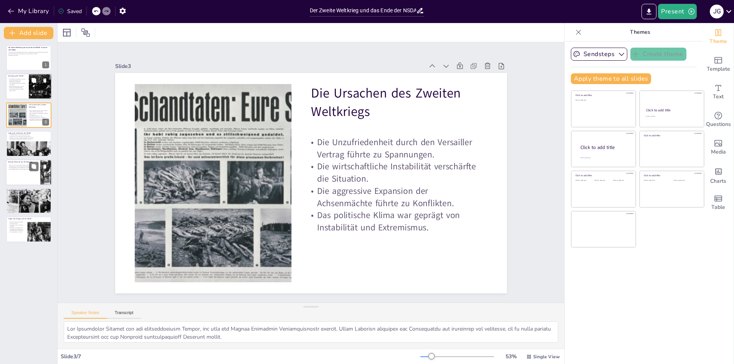
click at [19, 91] on div at bounding box center [29, 87] width 46 height 26
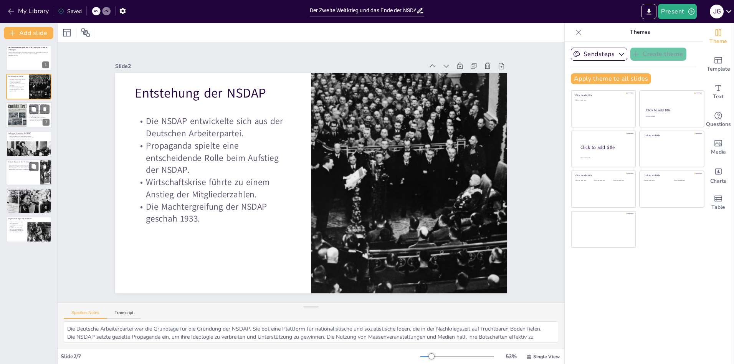
click at [17, 121] on div at bounding box center [17, 114] width 33 height 23
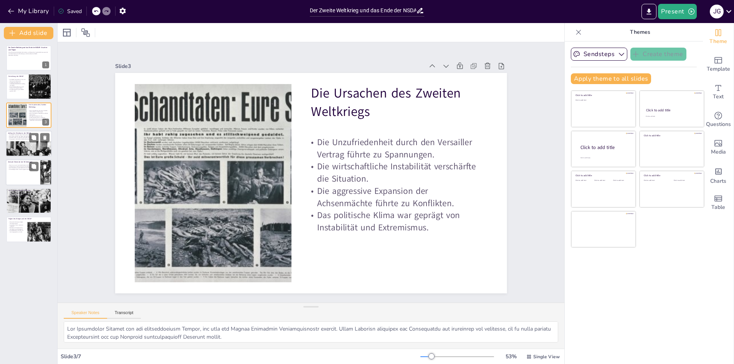
click at [24, 135] on p "Die NSDAP hatte eine hierarchische Struktur." at bounding box center [28, 135] width 41 height 2
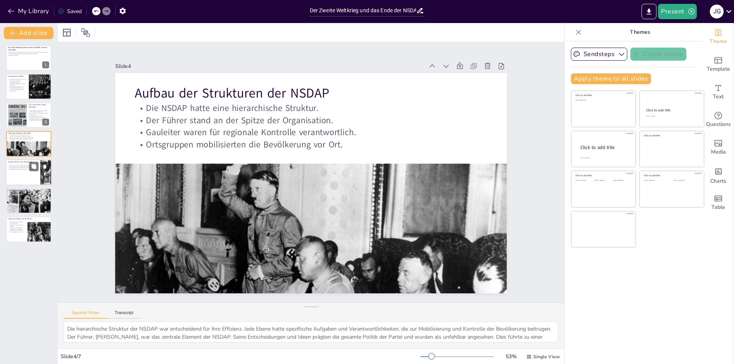
click at [13, 184] on div at bounding box center [29, 172] width 46 height 26
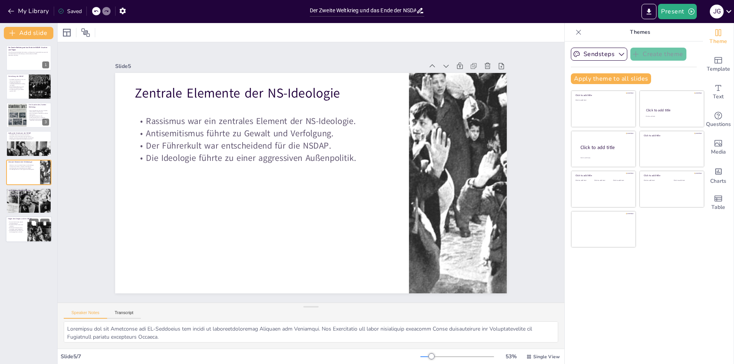
click at [29, 230] on div at bounding box center [44, 235] width 39 height 26
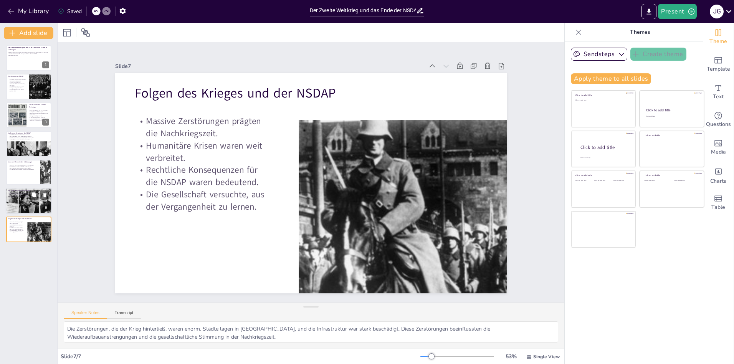
click at [21, 204] on div at bounding box center [29, 201] width 46 height 35
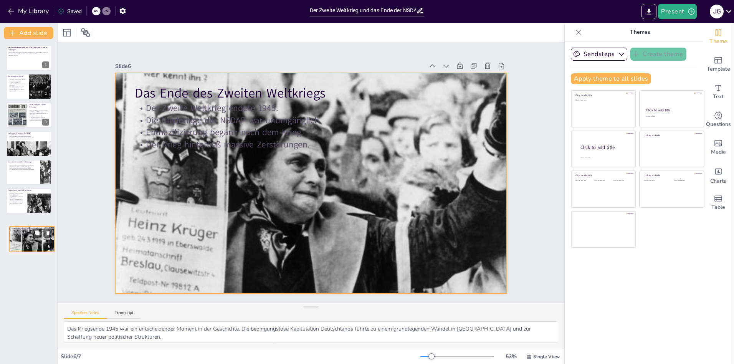
drag, startPoint x: 21, startPoint y: 204, endPoint x: 17, endPoint y: 235, distance: 31.4
click at [24, 245] on div at bounding box center [31, 239] width 45 height 34
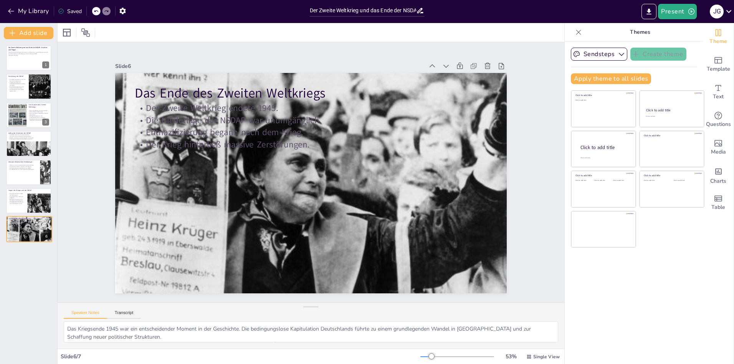
click at [24, 200] on div "Der Zweite Weltkrieg und das Ende der NSDAP: Ursachen und Folgen Diese Präsenta…" at bounding box center [28, 143] width 57 height 197
click at [23, 194] on p "Massive Zerstörungen prägten die Nachkriegszeit." at bounding box center [16, 194] width 16 height 3
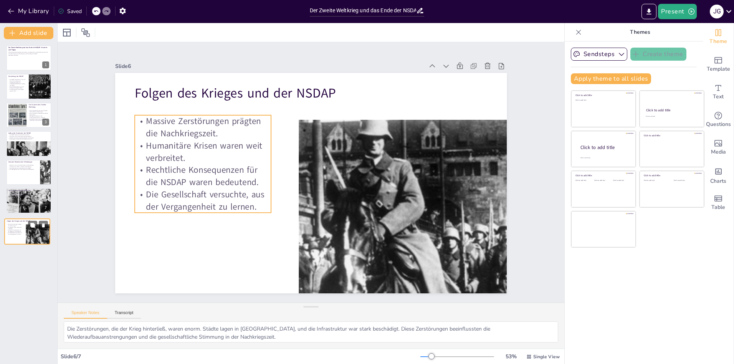
drag, startPoint x: 23, startPoint y: 194, endPoint x: 21, endPoint y: 228, distance: 34.2
click at [21, 228] on div "Massive Zerstörungen prägten die Nachkriegszeit. Humanitäre Krisen waren weit v…" at bounding box center [15, 229] width 16 height 11
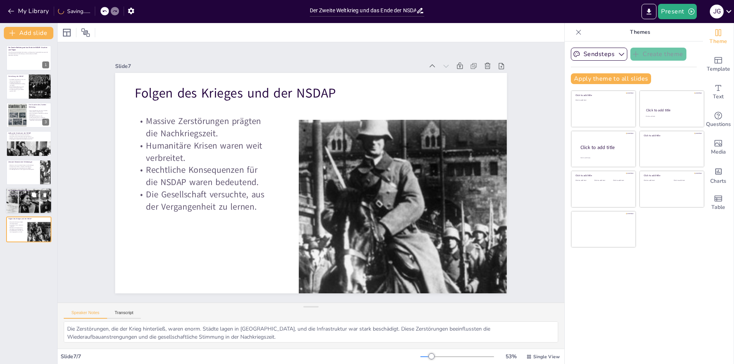
click at [15, 196] on p "Der Krieg hinterließ massive Zerstörungen." at bounding box center [28, 197] width 41 height 2
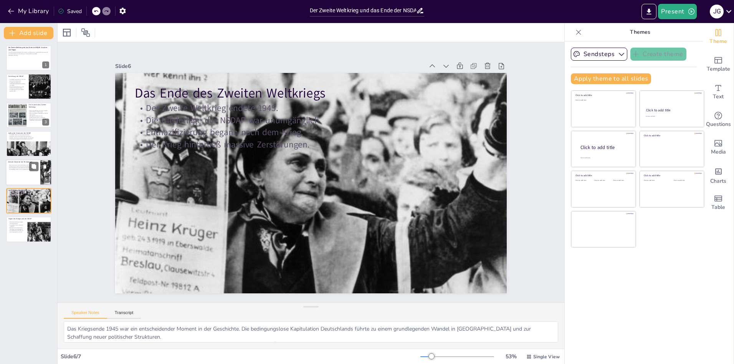
click at [18, 178] on div at bounding box center [29, 172] width 46 height 26
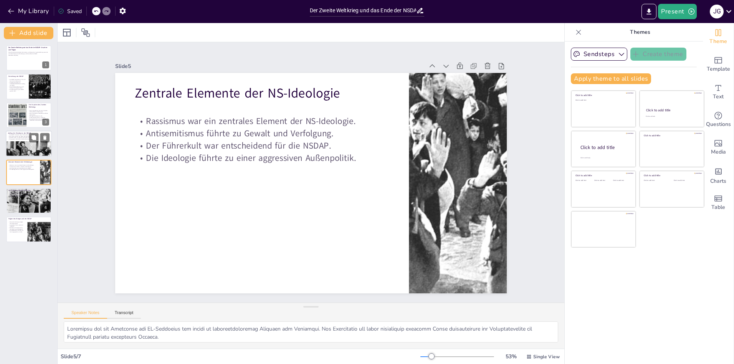
click at [20, 145] on div at bounding box center [29, 154] width 46 height 31
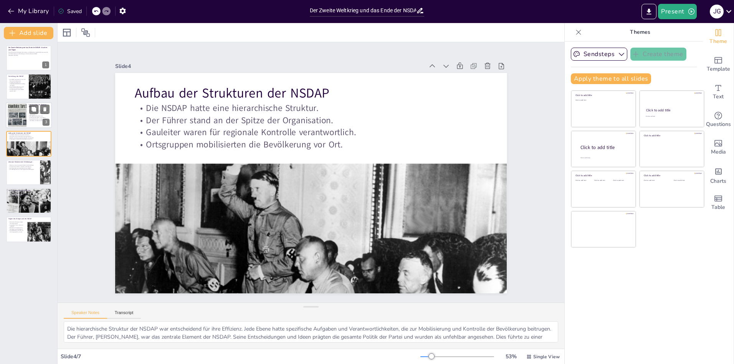
click at [15, 115] on div at bounding box center [17, 114] width 33 height 23
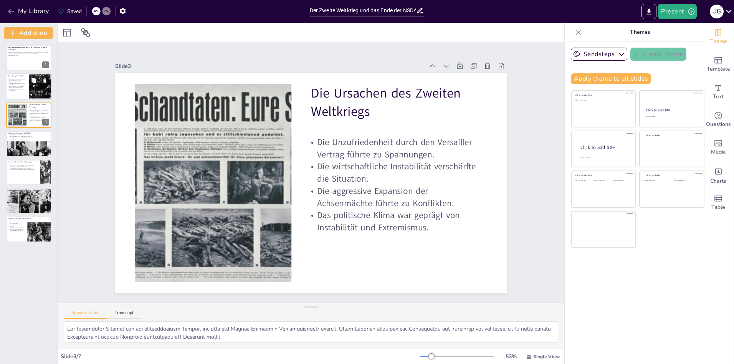
click at [15, 87] on p "Wirtschaftskrise führte zu einem Anstieg der Mitgliederzahlen." at bounding box center [17, 87] width 18 height 3
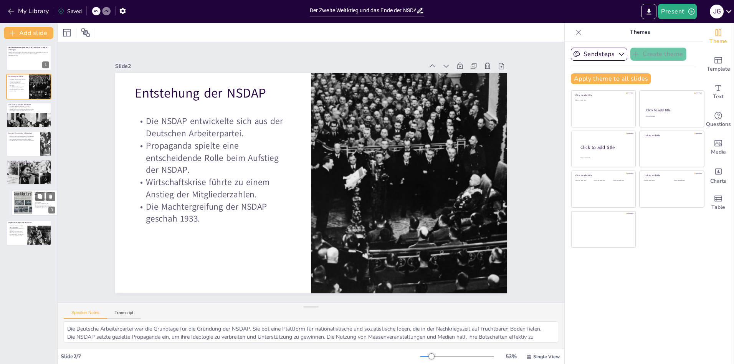
drag, startPoint x: 11, startPoint y: 113, endPoint x: 18, endPoint y: 202, distance: 89.5
click at [18, 202] on div at bounding box center [23, 202] width 32 height 23
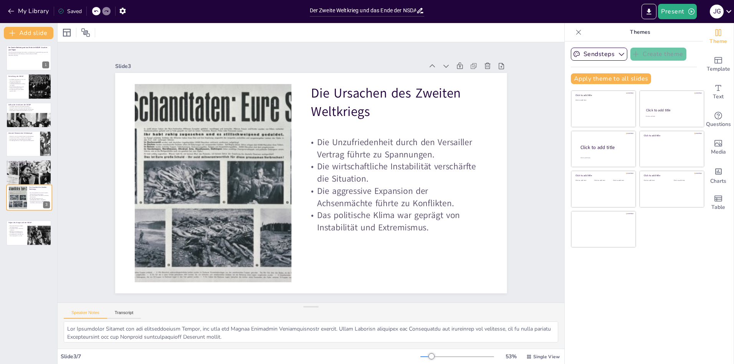
click at [15, 220] on div "Der Zweite Weltkrieg und das Ende der NSDAP: Ursachen und Folgen Diese Präsenta…" at bounding box center [28, 143] width 57 height 197
click at [17, 230] on p "Die Gesellschaft versuchte, aus der Vergangenheit zu lernen." at bounding box center [16, 231] width 16 height 3
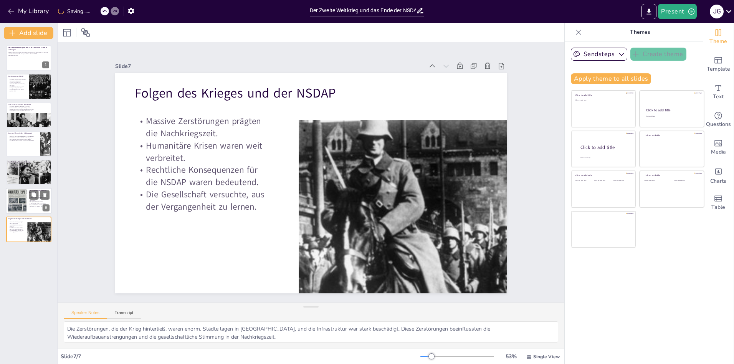
click at [23, 206] on div at bounding box center [17, 200] width 33 height 23
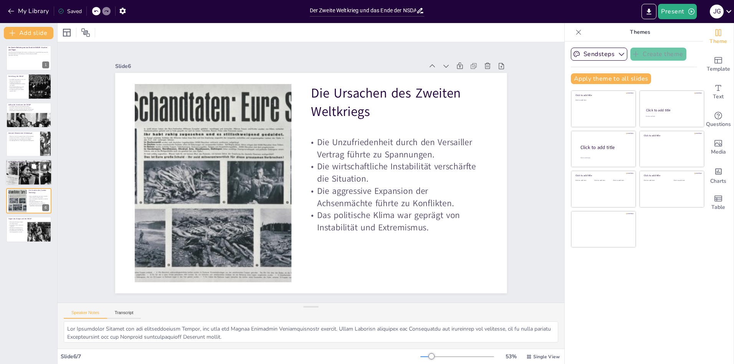
click at [28, 180] on div at bounding box center [29, 172] width 46 height 35
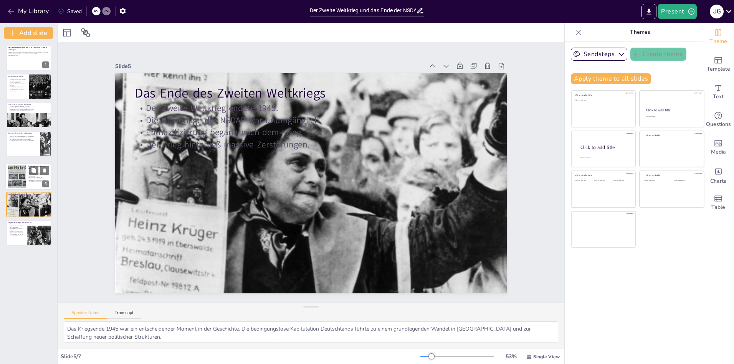
drag, startPoint x: 24, startPoint y: 198, endPoint x: 23, endPoint y: 172, distance: 26.5
click at [23, 172] on div at bounding box center [17, 176] width 32 height 23
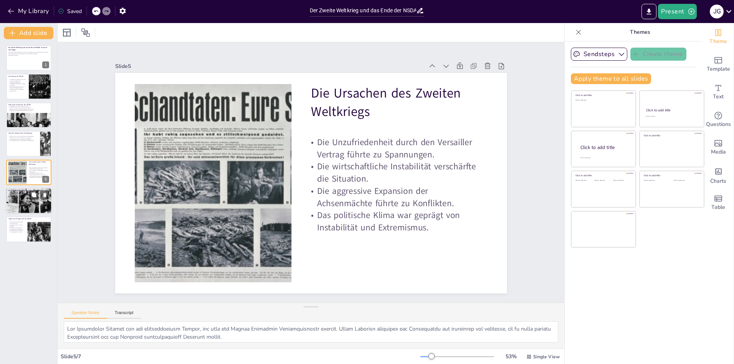
drag, startPoint x: 23, startPoint y: 172, endPoint x: 23, endPoint y: 214, distance: 42.6
click at [25, 194] on p "Die Niederlage der NSDAP war unumgänglich." at bounding box center [28, 194] width 41 height 2
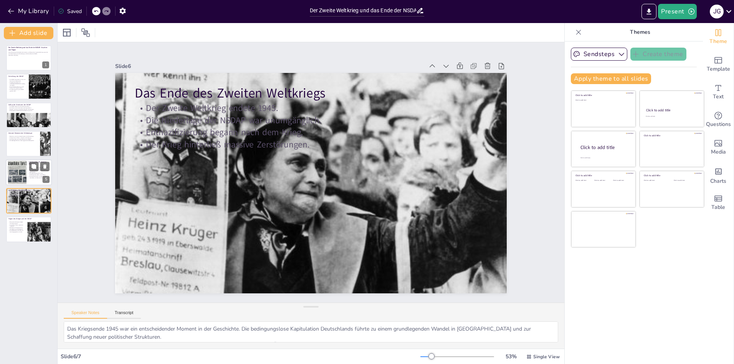
click at [17, 179] on div at bounding box center [17, 172] width 33 height 23
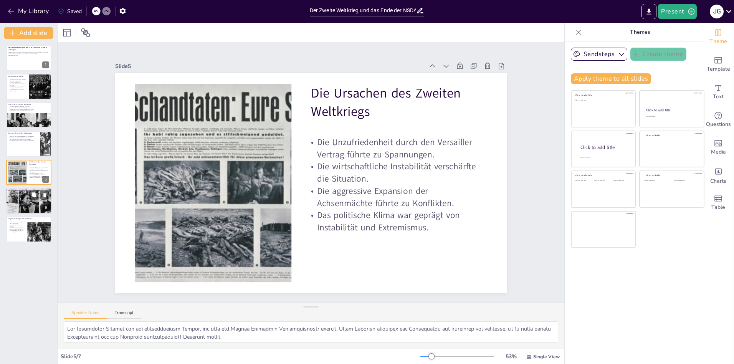
click at [20, 196] on div "Der Zweite Weltkrieg endete 1945. Die Niederlage der NSDAP war unumgänglich. En…" at bounding box center [28, 194] width 41 height 6
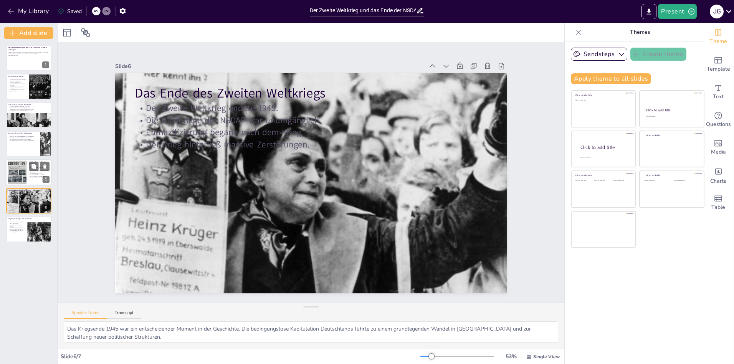
click at [23, 178] on div at bounding box center [17, 172] width 33 height 23
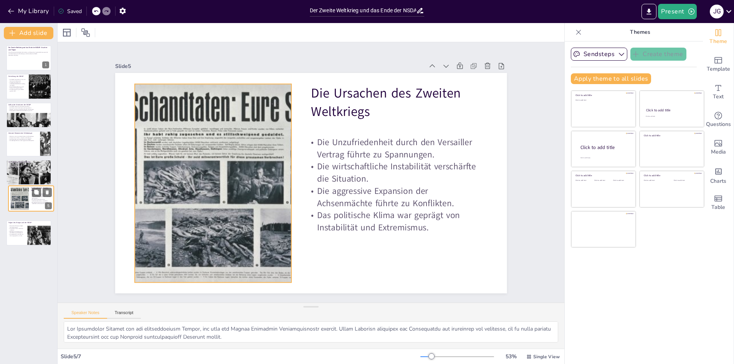
drag, startPoint x: 21, startPoint y: 165, endPoint x: 23, endPoint y: 194, distance: 28.6
click at [23, 194] on div at bounding box center [19, 198] width 32 height 23
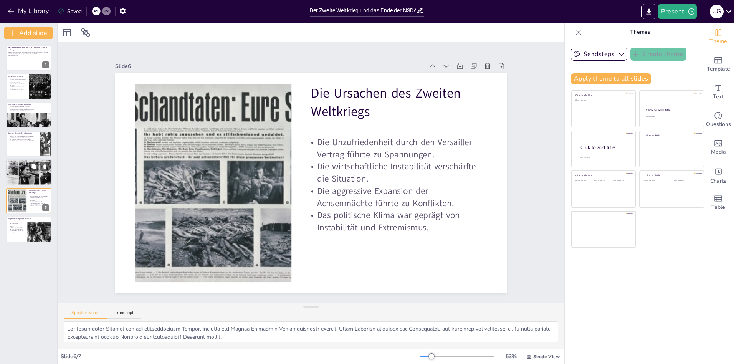
click at [22, 173] on div "Der Zweite Weltkrieg und das Ende der NSDAP: Ursachen und Folgen Diese Präsenta…" at bounding box center [28, 143] width 57 height 197
click at [19, 179] on div at bounding box center [29, 172] width 46 height 35
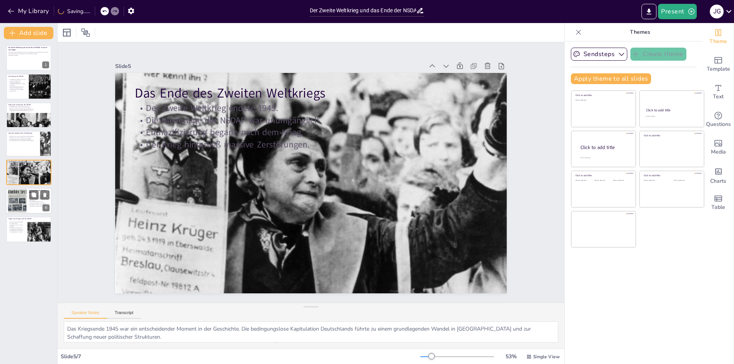
click at [18, 195] on div at bounding box center [17, 200] width 33 height 23
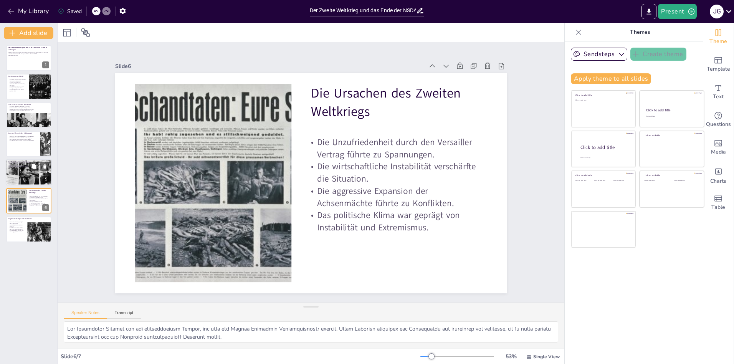
click at [18, 172] on div at bounding box center [29, 172] width 46 height 35
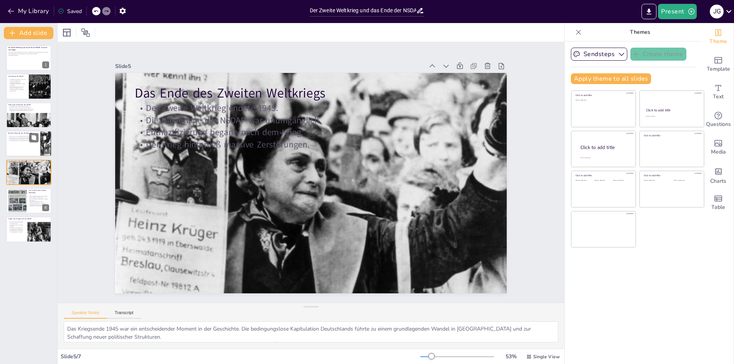
click at [10, 153] on div at bounding box center [29, 144] width 46 height 26
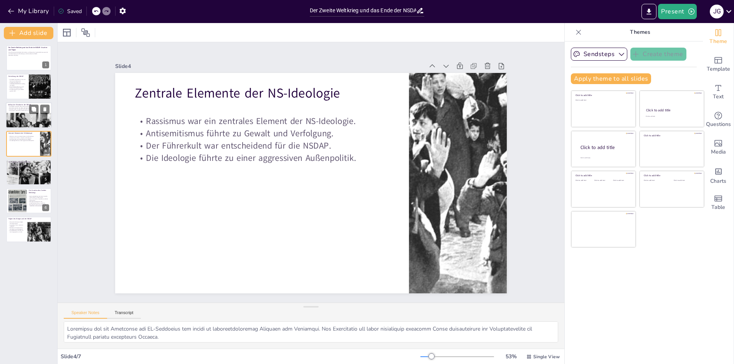
click at [13, 116] on div at bounding box center [29, 125] width 46 height 31
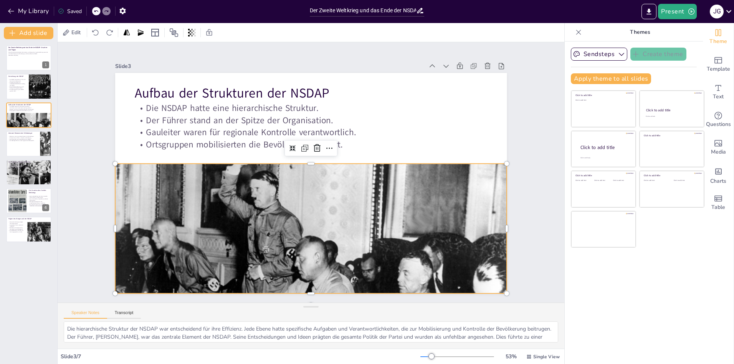
click at [277, 199] on div at bounding box center [311, 271] width 392 height 261
click at [22, 137] on p "Antisemitismus führte zu Gewalt und Verfolgung." at bounding box center [23, 138] width 30 height 2
type textarea "Loremipsu dol sit Ametconse adi EL-Seddoeius tem incidi ut laboreetdoloremag Al…"
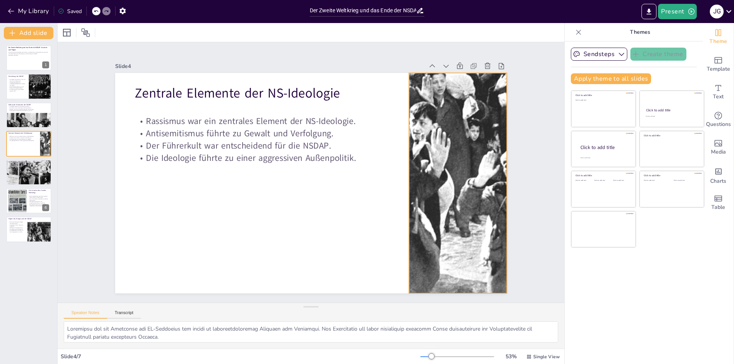
click at [420, 164] on div at bounding box center [458, 183] width 413 height 221
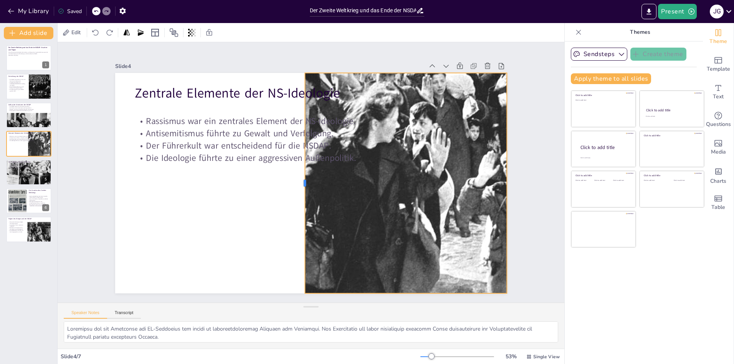
drag, startPoint x: 401, startPoint y: 181, endPoint x: 297, endPoint y: 220, distance: 111.1
click at [299, 220] on div at bounding box center [302, 183] width 6 height 221
drag, startPoint x: 400, startPoint y: 69, endPoint x: 407, endPoint y: 68, distance: 7.4
click at [407, 76] on div at bounding box center [406, 79] width 202 height 6
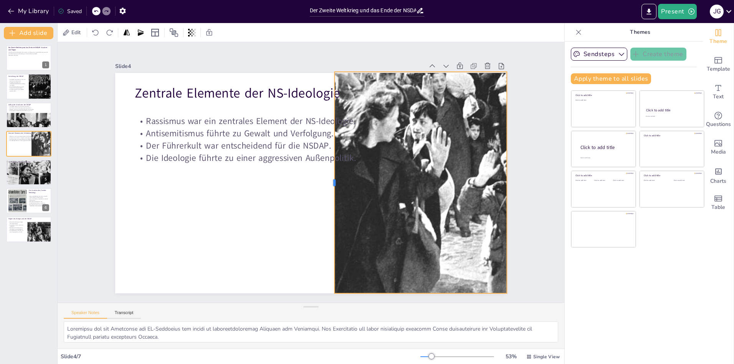
drag, startPoint x: 298, startPoint y: 177, endPoint x: 339, endPoint y: 181, distance: 41.4
click at [335, 181] on div at bounding box center [331, 183] width 6 height 222
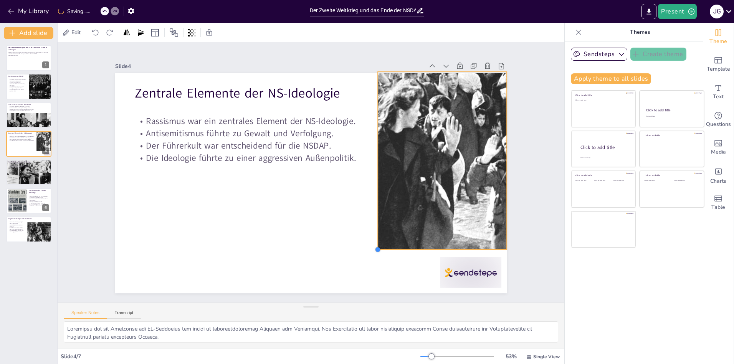
drag, startPoint x: 342, startPoint y: 289, endPoint x: 386, endPoint y: 245, distance: 61.9
click at [386, 245] on div "Zentrale Elemente der NS-Ideologie Rassismus war ein zentrales Element der NS-I…" at bounding box center [311, 183] width 392 height 221
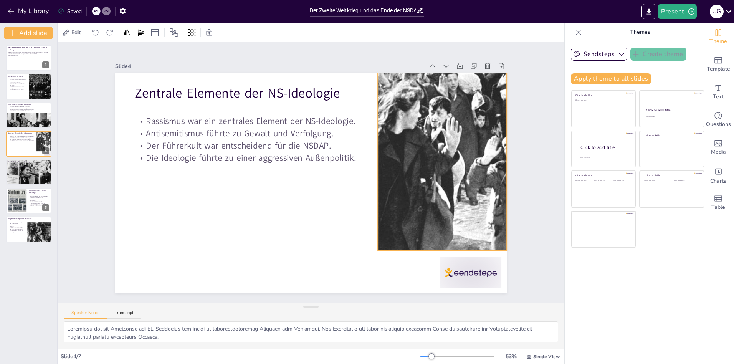
click at [481, 143] on div at bounding box center [468, 162] width 332 height 178
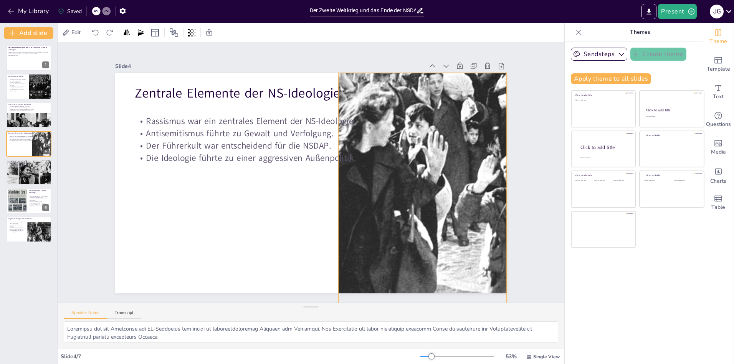
drag, startPoint x: 373, startPoint y: 247, endPoint x: 333, endPoint y: 271, distance: 46.4
click at [333, 271] on div "Zentrale Elemente der NS-Ideologie Rassismus war ein zentrales Element der NS-I…" at bounding box center [311, 183] width 392 height 221
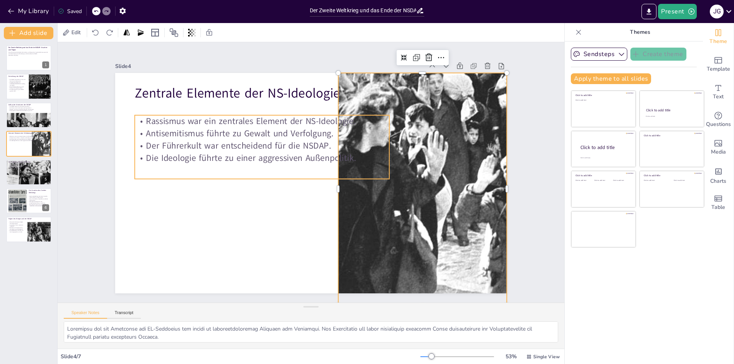
click at [346, 148] on p "Der Führerkult war entscheidend für die NSDAP." at bounding box center [262, 146] width 255 height 12
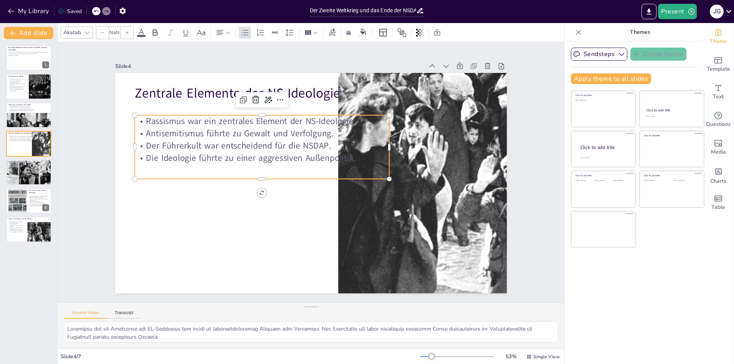
type input "32"
click at [350, 167] on div "Rassismus war ein zentrales Element der NS-Ideologie. Antisemitismus führte zu …" at bounding box center [262, 147] width 255 height 64
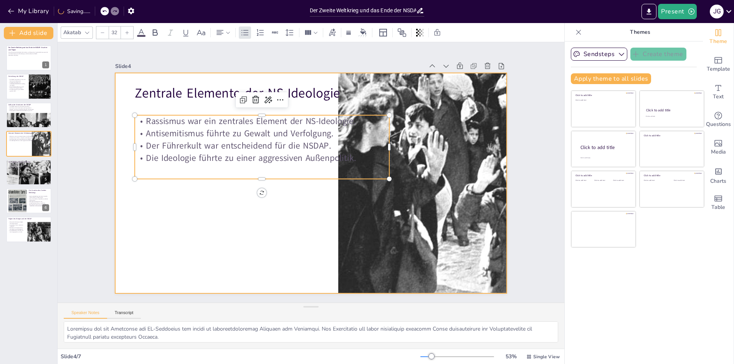
click at [275, 238] on div at bounding box center [311, 183] width 392 height 221
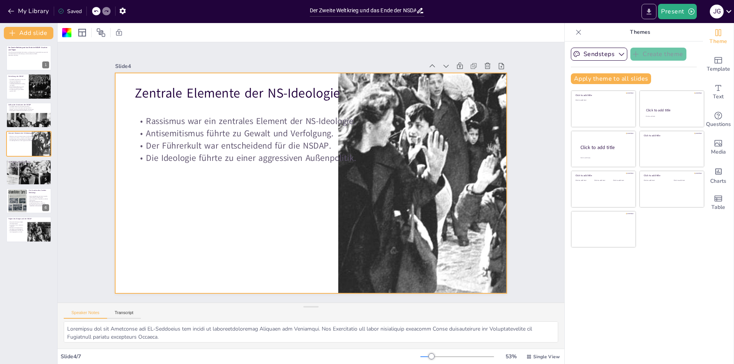
click at [653, 13] on icon "Export to PowerPoint" at bounding box center [649, 12] width 8 height 8
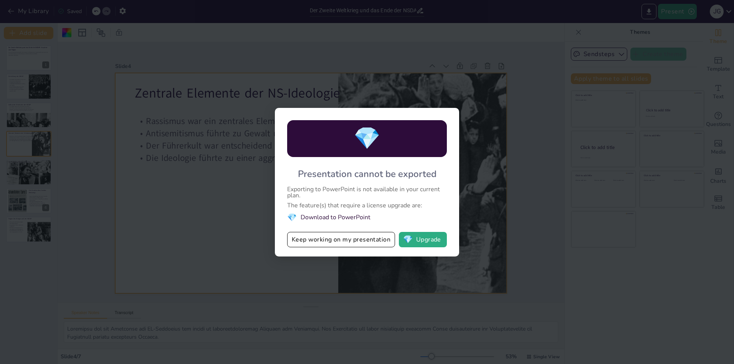
click at [260, 242] on div "💎 Presentation cannot be exported Exporting to PowerPoint is not available in y…" at bounding box center [367, 182] width 734 height 364
click at [515, 119] on div "💎 Presentation cannot be exported Exporting to PowerPoint is not available in y…" at bounding box center [367, 182] width 734 height 364
click at [455, 163] on div "💎 Presentation cannot be exported Exporting to PowerPoint is not available in y…" at bounding box center [367, 182] width 184 height 149
click at [312, 244] on button "Keep working on my presentation" at bounding box center [341, 239] width 108 height 15
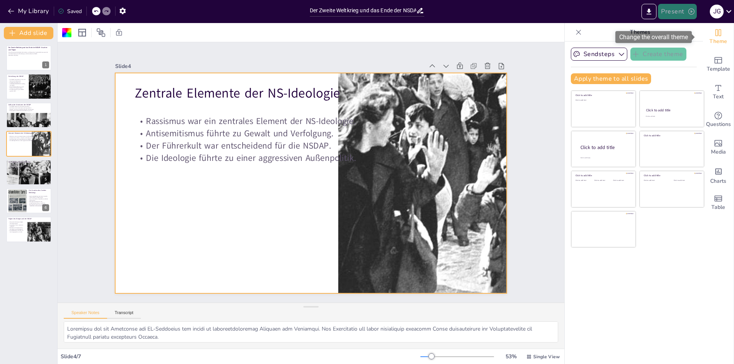
click at [691, 12] on icon "button" at bounding box center [692, 11] width 6 height 6
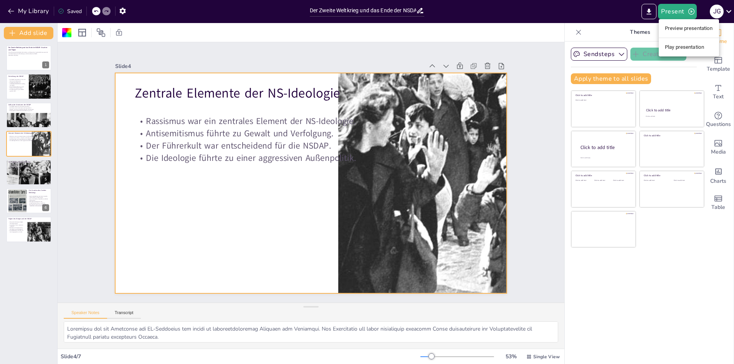
click at [685, 15] on div at bounding box center [367, 182] width 734 height 364
click at [75, 10] on div "Saved" at bounding box center [70, 11] width 24 height 7
click at [653, 8] on icon "Export to PowerPoint" at bounding box center [649, 12] width 8 height 8
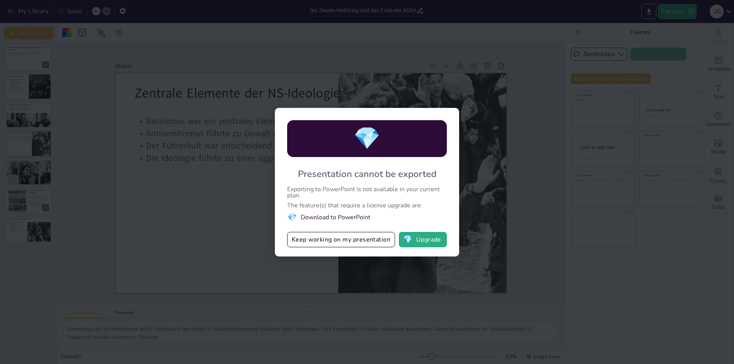
click at [510, 149] on div "💎 Presentation cannot be exported Exporting to PowerPoint is not available in y…" at bounding box center [367, 182] width 734 height 364
click at [323, 244] on button "Keep working on my presentation" at bounding box center [341, 239] width 108 height 15
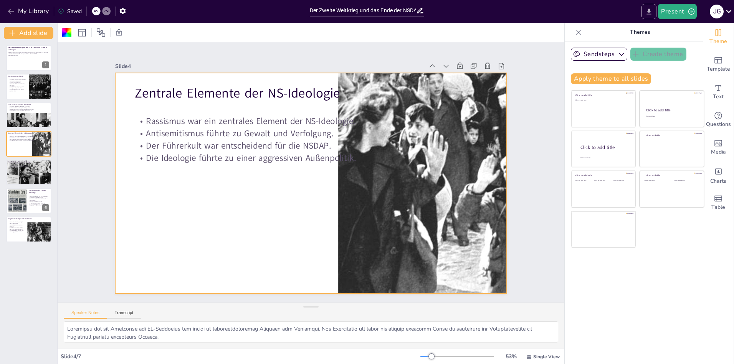
click at [649, 12] on icon "Export to PowerPoint" at bounding box center [649, 12] width 8 height 8
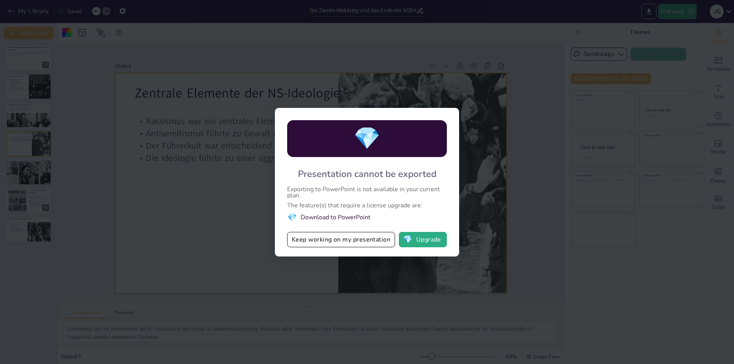
click at [649, 12] on div "💎 Presentation cannot be exported Exporting to PowerPoint is not available in y…" at bounding box center [367, 182] width 734 height 364
click at [323, 248] on div "💎 Presentation cannot be exported Exporting to PowerPoint is not available in y…" at bounding box center [367, 182] width 184 height 149
click at [324, 244] on button "Keep working on my presentation" at bounding box center [341, 239] width 108 height 15
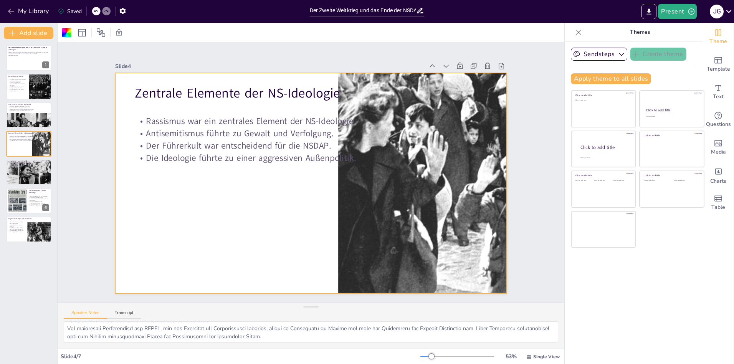
scroll to position [50, 0]
drag, startPoint x: 25, startPoint y: 57, endPoint x: 238, endPoint y: 40, distance: 213.9
click at [244, 29] on div at bounding box center [311, 32] width 507 height 19
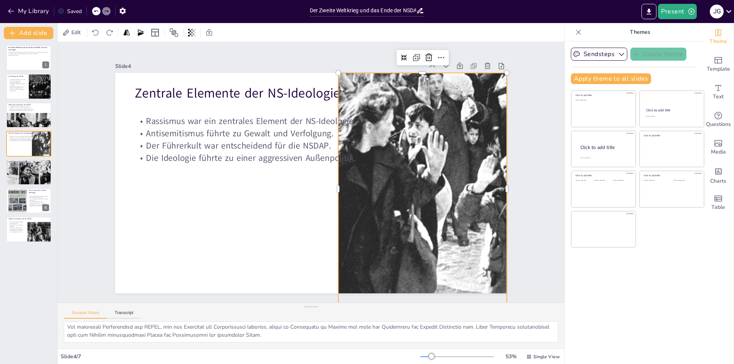
click at [407, 225] on div at bounding box center [456, 189] width 434 height 232
click at [34, 44] on div "Der Zweite Weltkrieg und das Ende der NSDAP: Ursachen und Folgen Diese Präsenta…" at bounding box center [28, 201] width 57 height 325
click at [28, 64] on div at bounding box center [29, 58] width 46 height 26
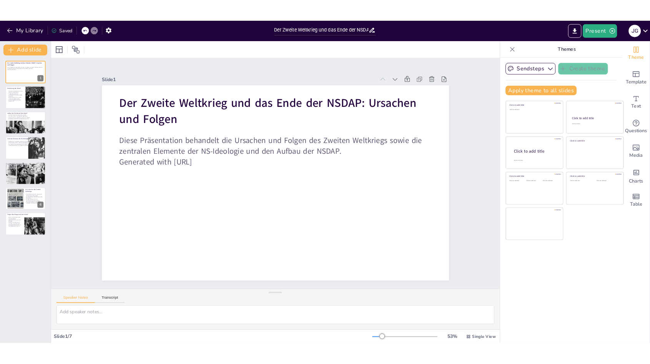
scroll to position [0, 0]
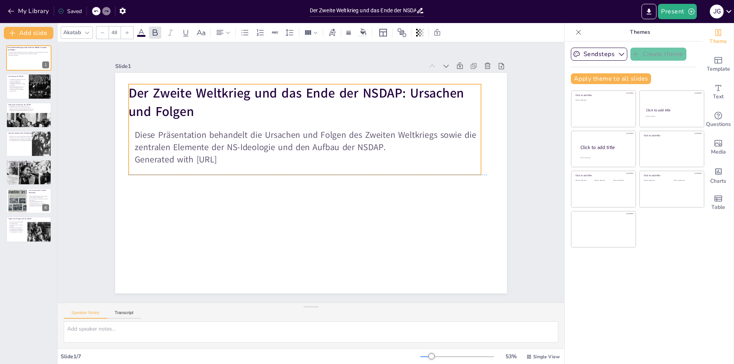
drag, startPoint x: 227, startPoint y: 104, endPoint x: 213, endPoint y: 110, distance: 15.3
click at [221, 104] on p "Der Zweite Weltkrieg und das Ende der NSDAP: Ursachen und Folgen" at bounding box center [305, 102] width 353 height 36
click at [213, 109] on p "Der Zweite Weltkrieg und das Ende der NSDAP: Ursachen und Folgen" at bounding box center [304, 102] width 353 height 36
click at [202, 108] on p "Der Zweite Weltkrieg und das Ende der NSDAP: Ursachen und Folgen" at bounding box center [304, 102] width 353 height 36
click at [196, 108] on p "Der Zweite Weltkrieg und das Ende der NSDAP: Ursachen und Folgen" at bounding box center [304, 102] width 353 height 36
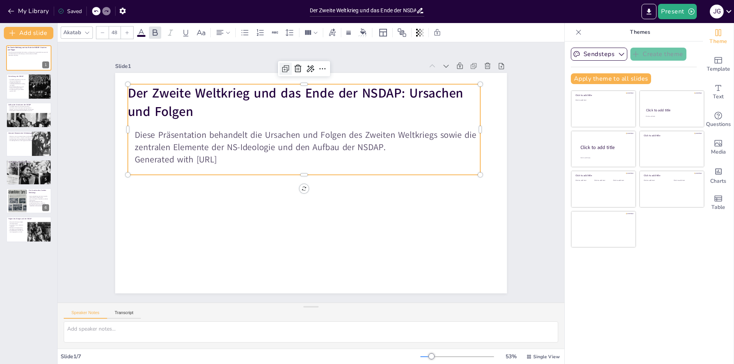
click at [281, 65] on icon at bounding box center [285, 68] width 9 height 9
type input "48"
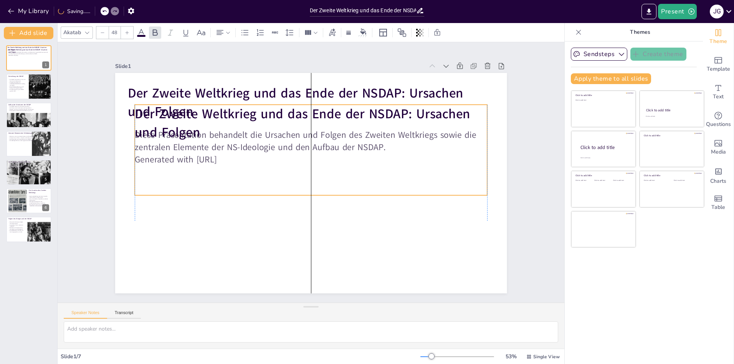
drag, startPoint x: 291, startPoint y: 92, endPoint x: 300, endPoint y: 124, distance: 33.3
click at [300, 124] on strong "Der Zweite Weltkrieg und das Ende der NSDAP: Ursachen und Folgen" at bounding box center [303, 123] width 336 height 36
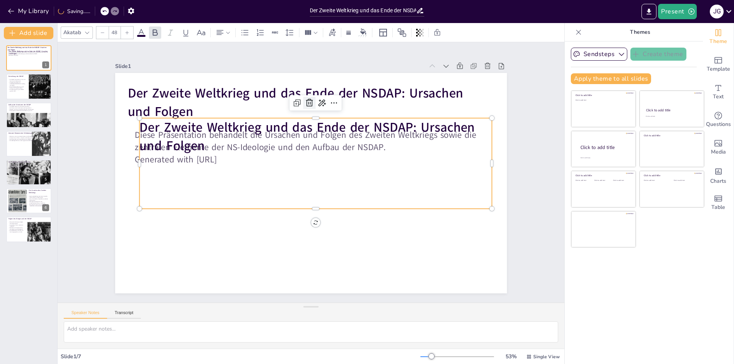
click at [305, 98] on icon at bounding box center [309, 102] width 9 height 9
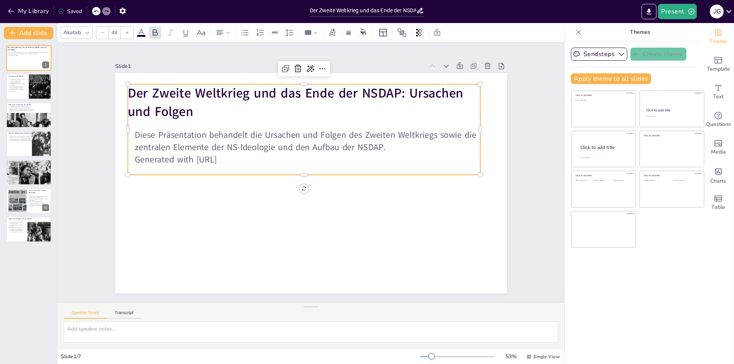
click at [265, 119] on div "Der Zweite Weltkrieg und das Ende der NSDAP: Ursachen und Folgen" at bounding box center [304, 129] width 353 height 91
click at [292, 133] on div "Copy" at bounding box center [290, 129] width 23 height 7
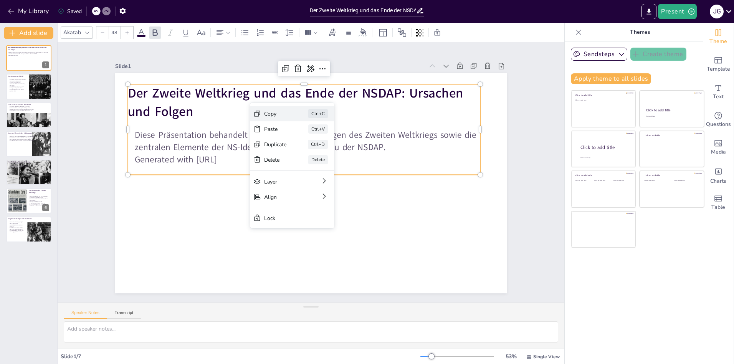
click at [277, 114] on div "Copy" at bounding box center [275, 113] width 23 height 7
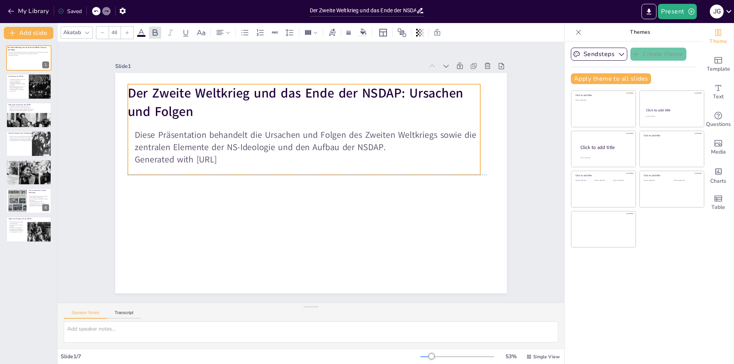
click at [209, 113] on p "Der Zweite Weltkrieg und das Ende der NSDAP: Ursachen und Folgen" at bounding box center [304, 102] width 353 height 36
click at [180, 103] on strong "Der Zweite Weltkrieg und das Ende der NSDAP: Ursachen und Folgen" at bounding box center [296, 103] width 336 height 36
drag, startPoint x: 191, startPoint y: 108, endPoint x: 139, endPoint y: 101, distance: 51.5
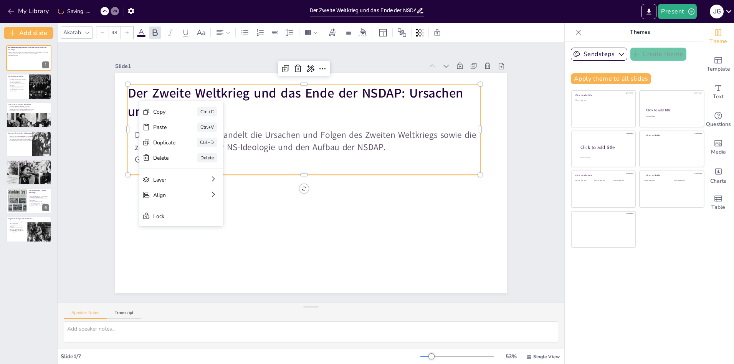
drag, startPoint x: 262, startPoint y: 104, endPoint x: 228, endPoint y: 109, distance: 34.1
click at [258, 105] on p "Der Zweite Weltkrieg und das Ende der NSDAP: Ursachen und Folgen" at bounding box center [304, 102] width 353 height 36
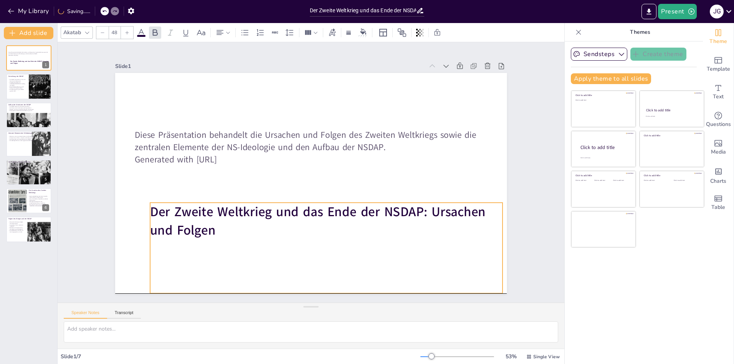
drag, startPoint x: 215, startPoint y: 111, endPoint x: 212, endPoint y: 226, distance: 114.9
click at [239, 229] on p "Der Zweite Weltkrieg und das Ende der NSDAP: Ursachen und Folgen" at bounding box center [326, 221] width 353 height 36
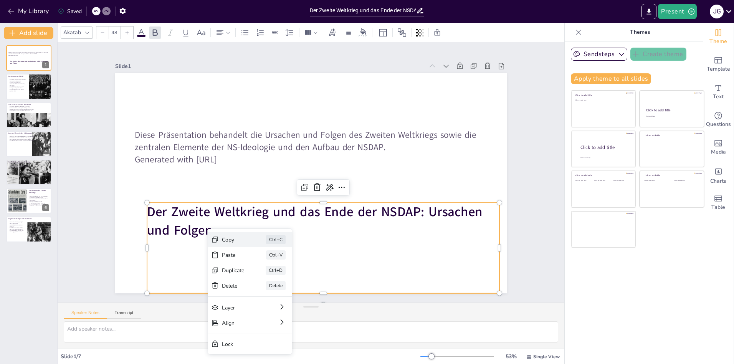
click at [227, 237] on div "Copy" at bounding box center [233, 239] width 23 height 7
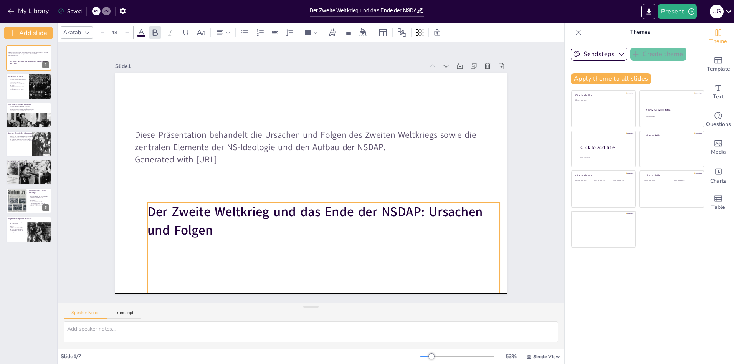
click at [210, 244] on div "Der Zweite Weltkrieg und das Ende der NSDAP: Ursachen und Folgen" at bounding box center [324, 248] width 353 height 91
click at [227, 225] on p "Der Zweite Weltkrieg und das Ende der NSDAP: Ursachen und Folgen" at bounding box center [324, 221] width 353 height 36
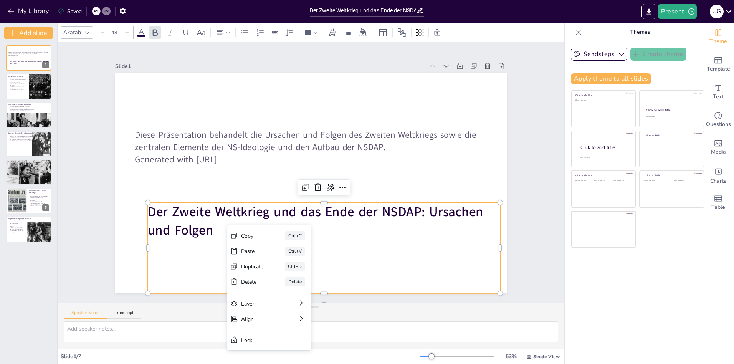
click at [212, 229] on p "Der Zweite Weltkrieg und das Ende der NSDAP: Ursachen und Folgen" at bounding box center [324, 221] width 353 height 36
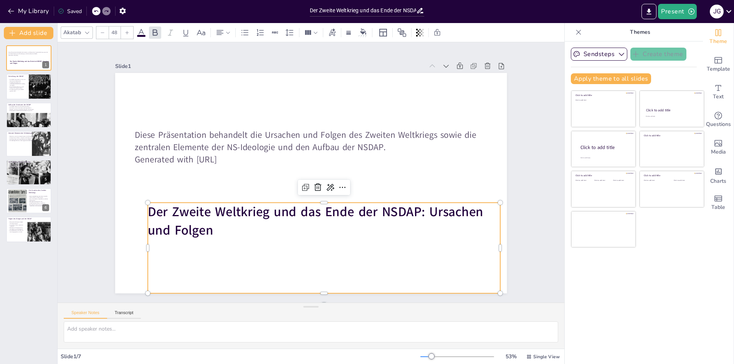
click at [211, 229] on p "Der Zweite Weltkrieg und das Ende der NSDAP: Ursachen und Folgen" at bounding box center [324, 221] width 353 height 36
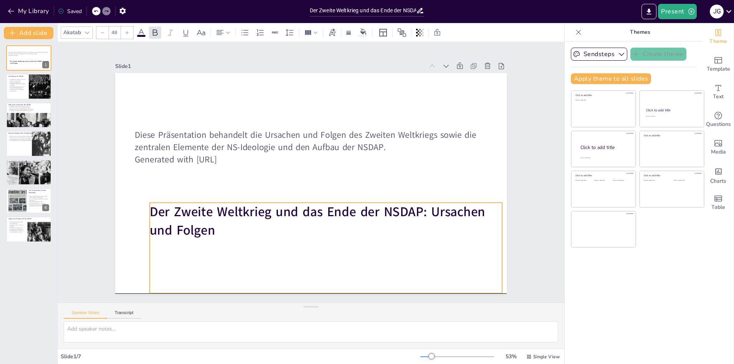
click at [177, 254] on div "Der Zweite Weltkrieg und das Ende der NSDAP: Ursachen und Folgen" at bounding box center [326, 248] width 353 height 91
drag, startPoint x: 280, startPoint y: 254, endPoint x: 259, endPoint y: 212, distance: 47.6
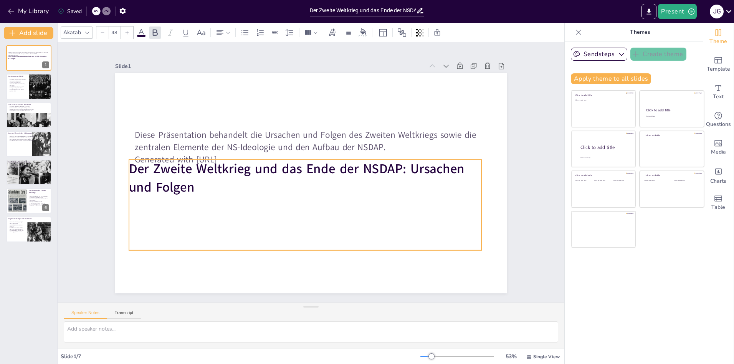
click at [259, 73] on div "Der Zweite Weltkrieg und das Ende der NSDAP: Ursachen und Folgen Diese Präsenta…" at bounding box center [311, 73] width 392 height 0
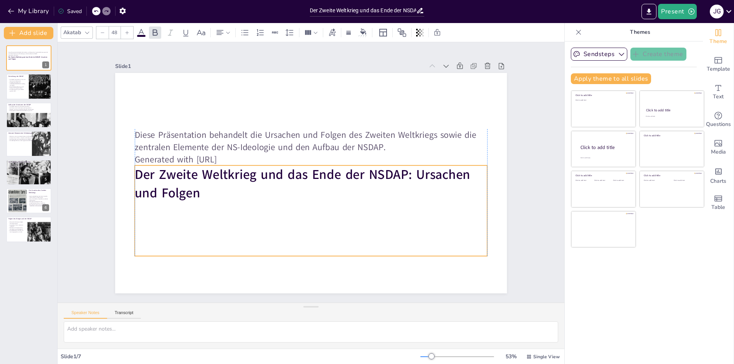
drag, startPoint x: 297, startPoint y: 216, endPoint x: 302, endPoint y: 222, distance: 7.6
click at [302, 73] on div "Der Zweite Weltkrieg und das Ende der NSDAP: Ursachen und Folgen Diese Präsenta…" at bounding box center [311, 73] width 392 height 0
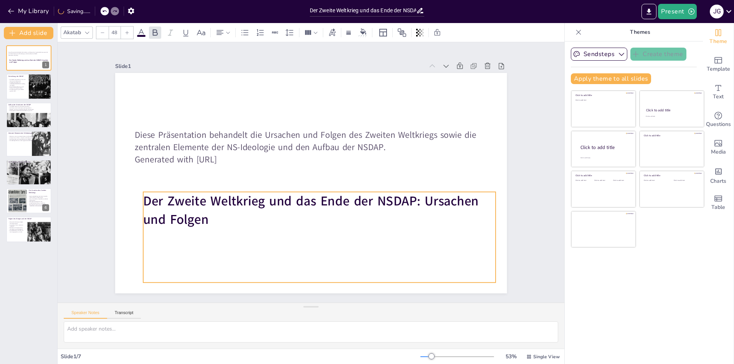
drag, startPoint x: 317, startPoint y: 234, endPoint x: 320, endPoint y: 246, distance: 11.9
click at [320, 246] on div "Der Zweite Weltkrieg und das Ende der NSDAP: Ursachen und Folgen" at bounding box center [319, 237] width 353 height 91
click at [322, 234] on div "Der Zweite Weltkrieg und das Ende der NSDAP: Ursachen und Folgen" at bounding box center [319, 237] width 353 height 91
click at [333, 171] on div at bounding box center [338, 177] width 12 height 12
click at [285, 230] on div "Der Zweite Weltkrieg und das Ende der NSDAP: Ursachen und Folgen" at bounding box center [319, 237] width 353 height 91
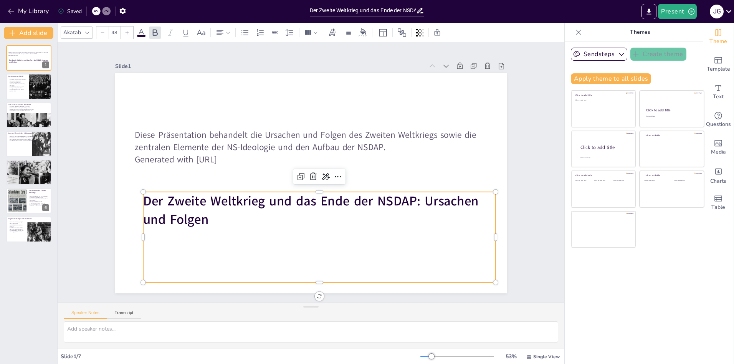
click at [235, 215] on div "Diese Präsentation behandelt die Ursachen und Folgen des Zweiten Weltkriegs sow…" at bounding box center [311, 175] width 353 height 92
click at [202, 225] on strong "Der Zweite Weltkrieg und das Ende der NSDAP: Ursachen und Folgen" at bounding box center [311, 210] width 336 height 36
click at [204, 222] on p "Der Zweite Weltkrieg und das Ende der NSDAP: Ursachen und Folgen" at bounding box center [319, 210] width 353 height 36
click at [205, 215] on div "Diese Präsentation behandelt die Ursachen und Folgen des Zweiten Weltkriegs sow…" at bounding box center [311, 175] width 353 height 92
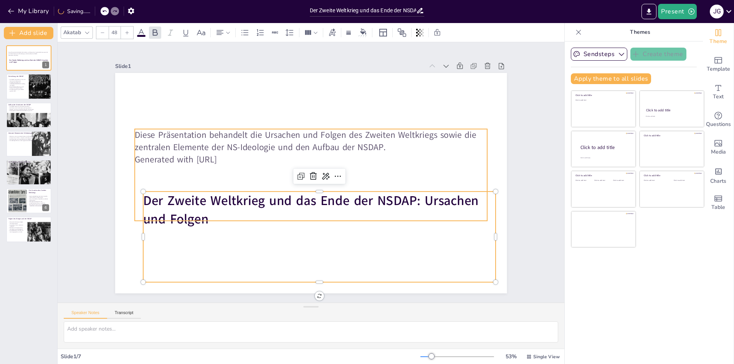
click at [201, 215] on div "Diese Präsentation behandelt die Ursachen und Folgen des Zweiten Weltkriegs sow…" at bounding box center [311, 175] width 353 height 92
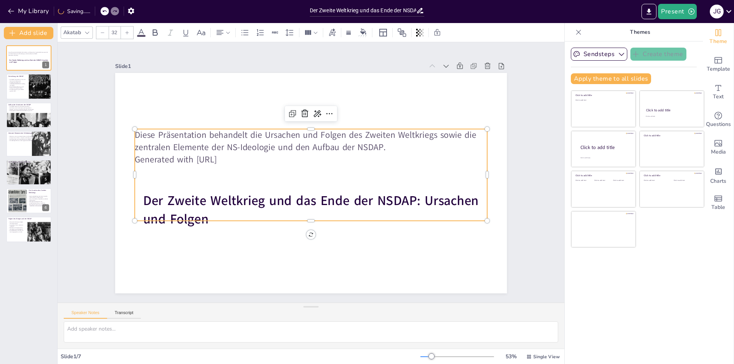
click at [195, 216] on div "Diese Präsentation behandelt die Ursachen und Folgen des Zweiten Weltkriegs sow…" at bounding box center [311, 175] width 353 height 92
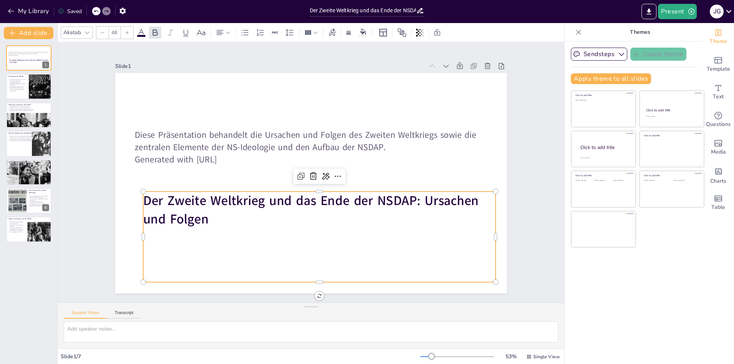
click at [190, 224] on strong "Der Zweite Weltkrieg und das Ende der NSDAP: Ursachen und Folgen" at bounding box center [311, 210] width 336 height 36
click at [333, 174] on icon at bounding box center [337, 176] width 9 height 9
drag, startPoint x: 292, startPoint y: 238, endPoint x: 285, endPoint y: 206, distance: 32.5
click at [292, 238] on div "Der Zweite Weltkrieg und das Ende der NSDAP: Ursachen und Folgen" at bounding box center [319, 237] width 353 height 91
click at [297, 175] on icon at bounding box center [301, 175] width 9 height 9
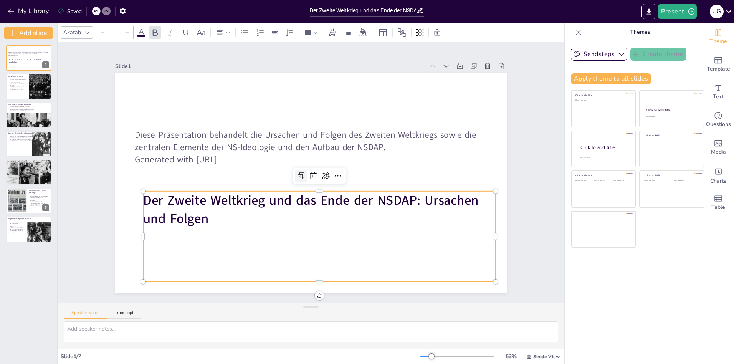
type input "48"
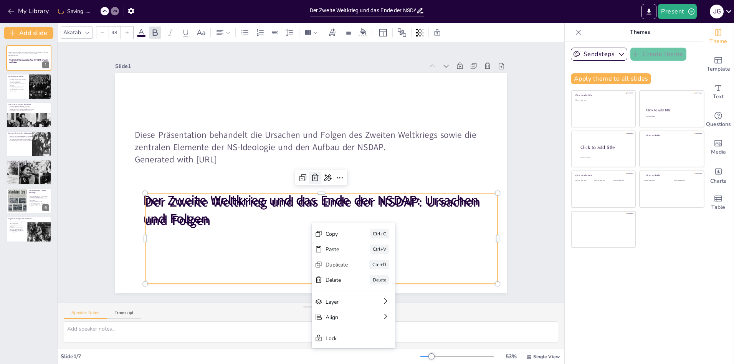
click at [312, 175] on icon at bounding box center [315, 178] width 7 height 8
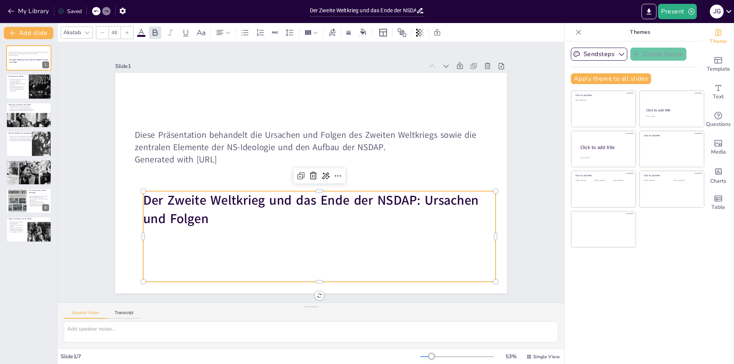
click at [280, 224] on p "Der Zweite Weltkrieg und das Ende der NSDAP: Ursachen und Folgen" at bounding box center [319, 209] width 353 height 36
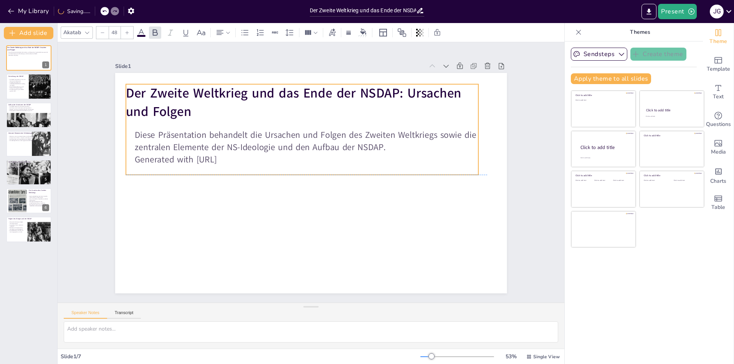
drag, startPoint x: 278, startPoint y: 230, endPoint x: 260, endPoint y: 125, distance: 106.3
click at [260, 125] on div "Der Zweite Weltkrieg und das Ende der NSDAP: Ursachen und Folgen" at bounding box center [302, 129] width 353 height 91
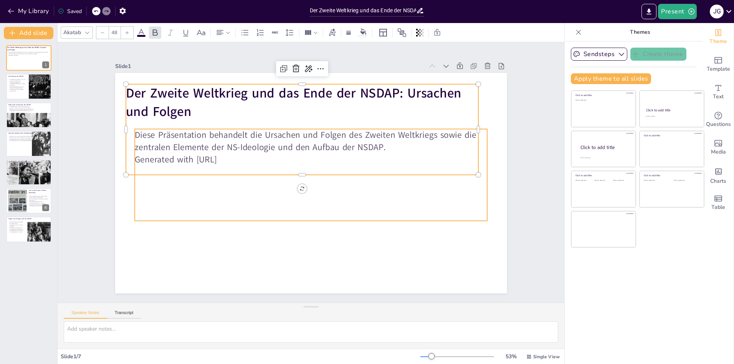
click at [301, 140] on p "Diese Präsentation behandelt die Ursachen und Folgen des Zweiten Weltkriegs sow…" at bounding box center [311, 141] width 353 height 24
type input "48"
click at [244, 109] on p "Der Zweite Weltkrieg und das Ende der NSDAP: Ursachen und Folgen" at bounding box center [302, 102] width 353 height 36
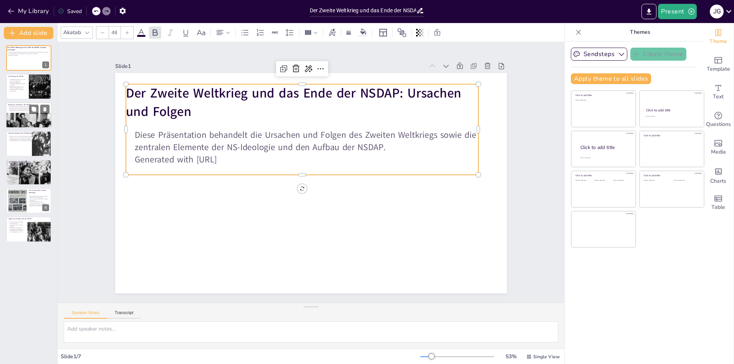
click at [15, 107] on p "Der Führer stand an der Spitze der Organisation." at bounding box center [28, 108] width 41 height 2
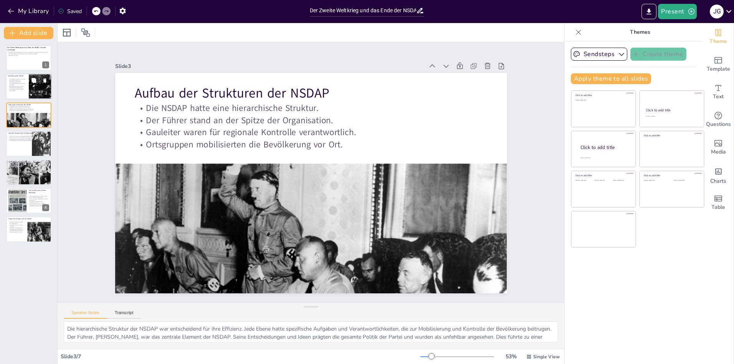
click at [21, 84] on div "Die NSDAP entwickelte sich aus der Deutschen Arbeiterpartei. Propaganda spielte…" at bounding box center [17, 85] width 18 height 13
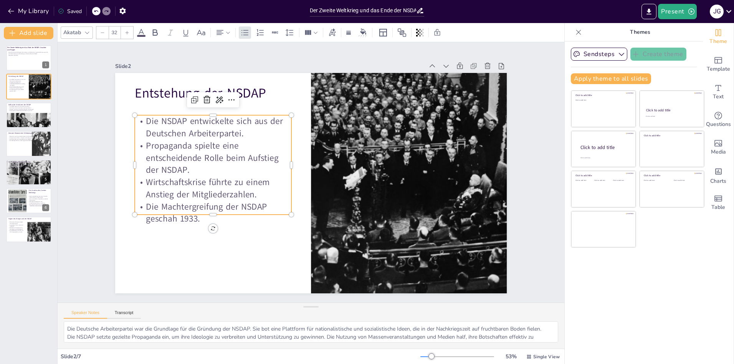
click at [232, 115] on p "Die NSDAP entwickelte sich aus der Deutschen Arbeiterpartei." at bounding box center [213, 127] width 157 height 24
click at [225, 96] on div at bounding box center [231, 100] width 12 height 12
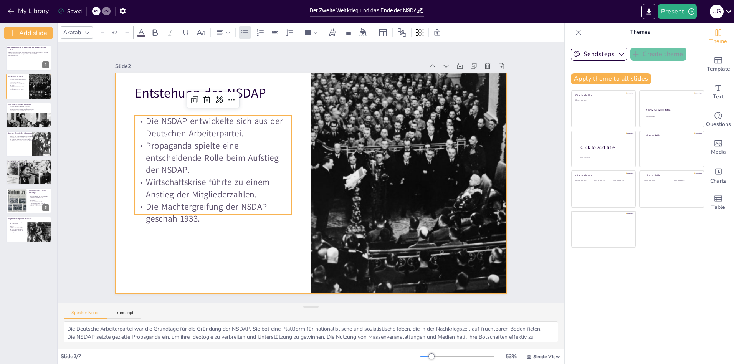
click at [237, 245] on div at bounding box center [311, 183] width 392 height 221
click at [189, 179] on p "Wirtschaftskrise führte zu einem Anstieg der Mitgliederzahlen." at bounding box center [213, 188] width 157 height 24
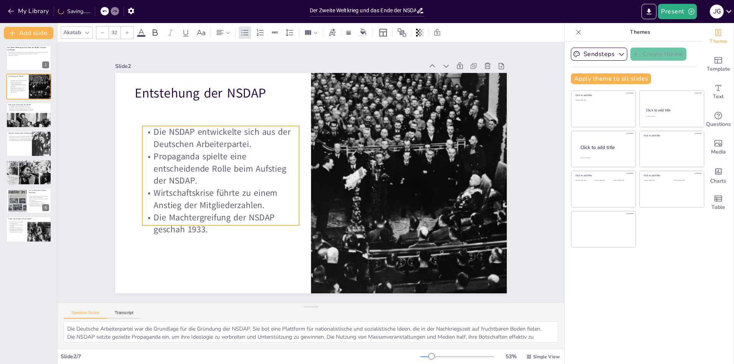
drag, startPoint x: 196, startPoint y: 207, endPoint x: 204, endPoint y: 218, distance: 13.2
click at [204, 218] on p "Die Machtergreifung der NSDAP geschah 1933." at bounding box center [221, 223] width 157 height 24
click at [43, 115] on div at bounding box center [29, 125] width 46 height 31
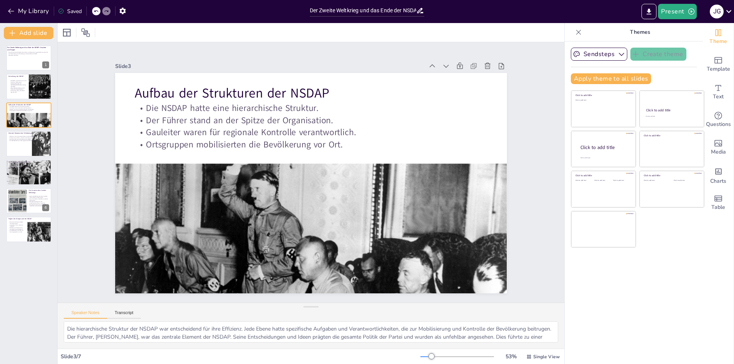
drag, startPoint x: 263, startPoint y: 363, endPoint x: 257, endPoint y: 343, distance: 20.9
click at [263, 363] on div "Slide 3 / 7 53 % Single View" at bounding box center [311, 356] width 507 height 15
click at [307, 338] on textarea "Die hierarchische Struktur der NSDAP war entscheidend für ihre Effizienz. Jede …" at bounding box center [311, 332] width 495 height 21
click at [27, 195] on div at bounding box center [29, 201] width 46 height 26
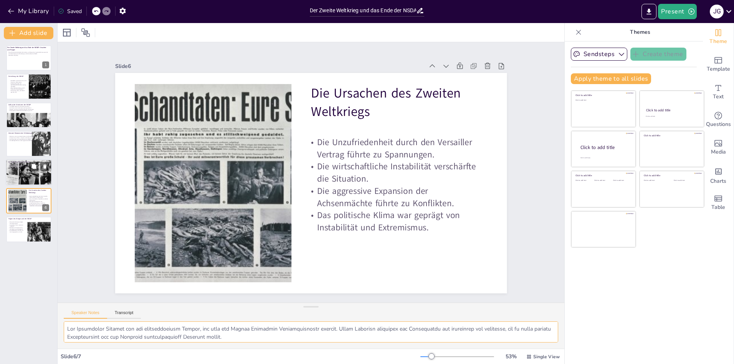
click at [27, 175] on div at bounding box center [29, 172] width 46 height 35
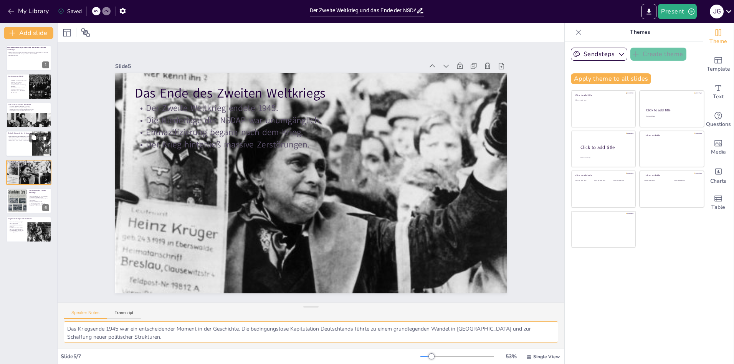
click at [16, 149] on div at bounding box center [29, 144] width 46 height 26
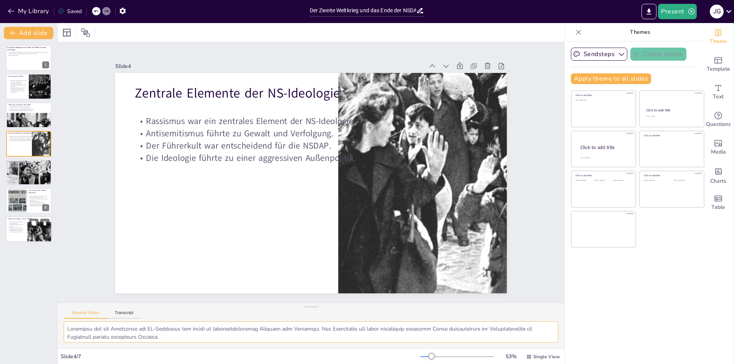
click at [40, 237] on div at bounding box center [44, 235] width 39 height 26
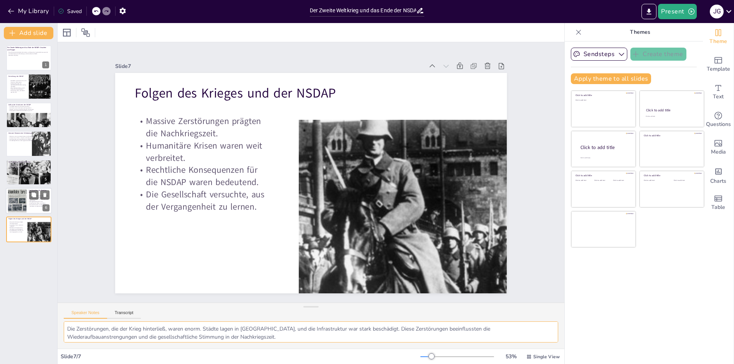
click at [35, 201] on p "Die aggressive Expansion der Achsenmächte führte zu Konflikten." at bounding box center [38, 202] width 21 height 3
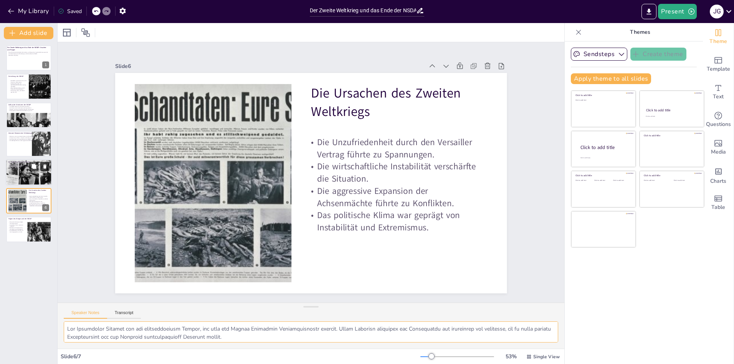
click at [50, 166] on div "Das Ende des Zweiten Weltkriegs Der Zweite Weltkrieg endete 1945. Die Niederlag…" at bounding box center [29, 172] width 46 height 26
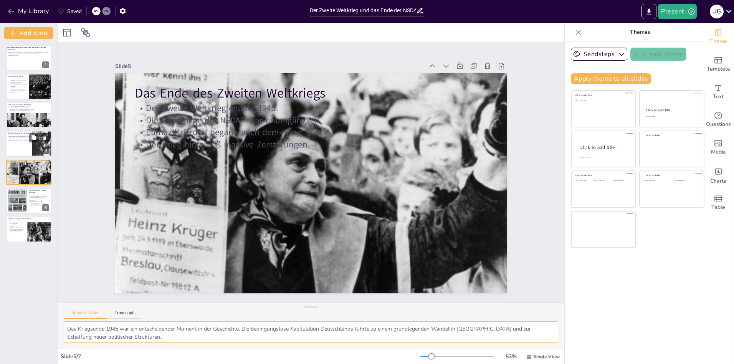
click at [38, 144] on div at bounding box center [45, 144] width 51 height 27
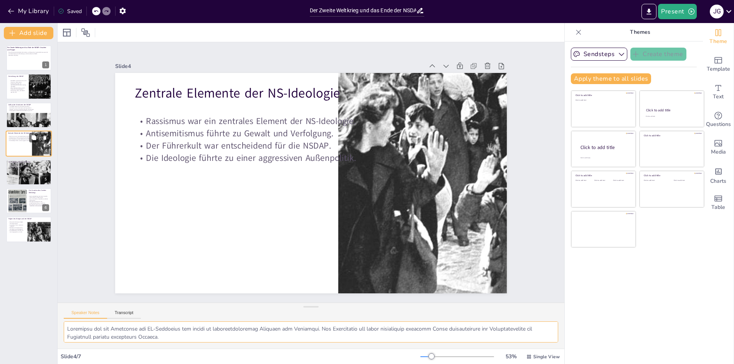
click at [28, 131] on div "Zentrale Elemente der NS-Ideologie Rassismus war ein zentrales Element der NS-I…" at bounding box center [29, 144] width 46 height 26
click at [27, 123] on div at bounding box center [29, 125] width 46 height 31
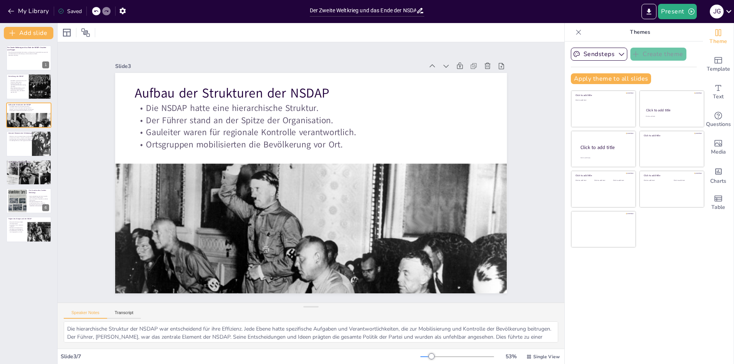
click at [603, 274] on div "Sendsteps Create theme Apply theme to all slides Click to add title Click to ad…" at bounding box center [634, 202] width 138 height 323
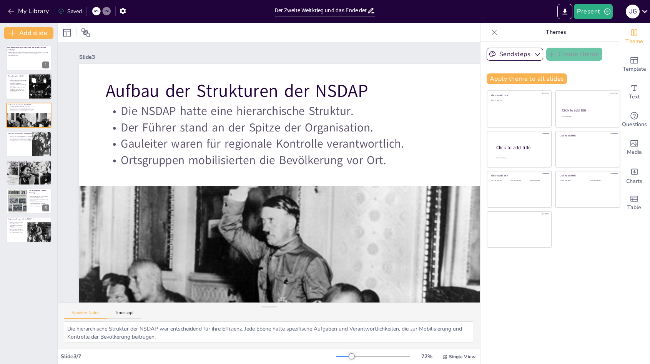
click at [24, 80] on p "Die NSDAP entwickelte sich aus der Deutschen Arbeiterpartei." at bounding box center [18, 81] width 18 height 3
type textarea "Die Deutsche Arbeiterpartei war die Grundlage für die Gründung der NSDAP. Sie b…"
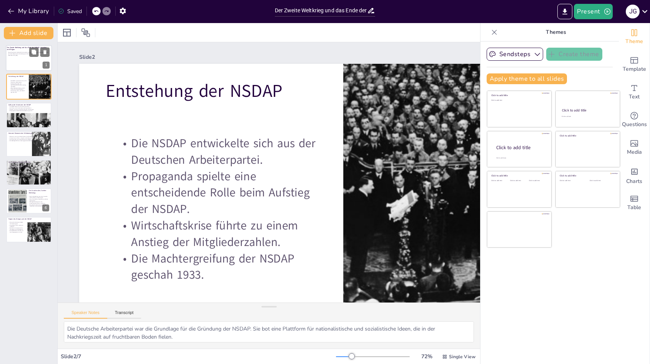
click at [25, 55] on p "Generated with [URL]" at bounding box center [28, 56] width 41 height 2
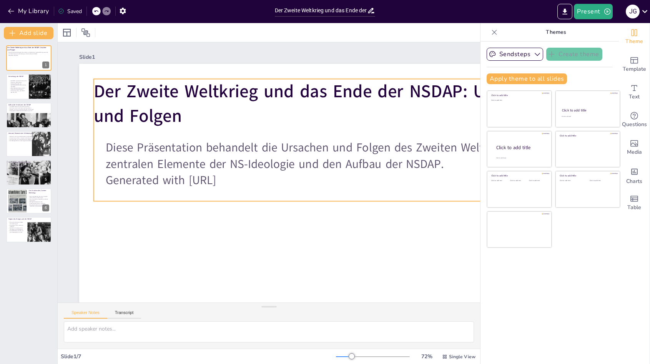
click at [126, 88] on strong "Der Zweite Weltkrieg und das Ende der NSDAP: Ursachen und Folgen" at bounding box center [320, 103] width 452 height 48
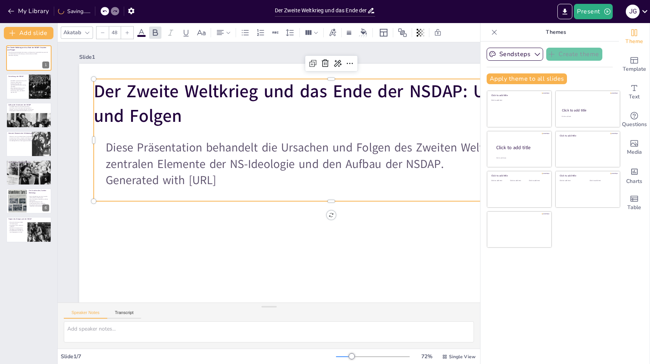
click at [433, 60] on div "Slide 1" at bounding box center [301, 56] width 445 height 7
click at [562, 27] on p "Themes" at bounding box center [555, 32] width 111 height 18
click at [564, 13] on icon "Export to PowerPoint" at bounding box center [564, 12] width 8 height 8
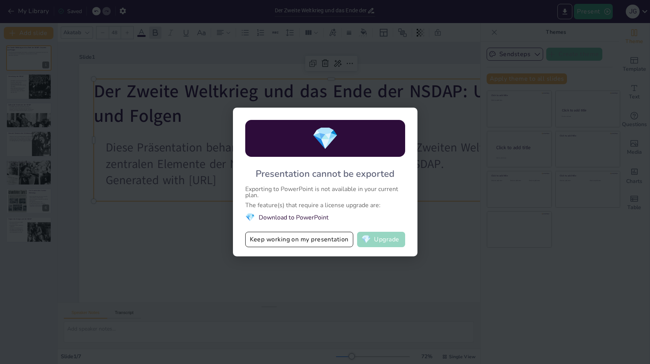
click at [379, 246] on button "💎 Upgrade" at bounding box center [381, 239] width 48 height 15
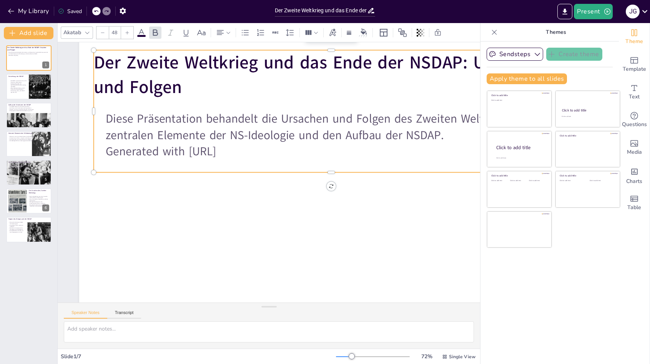
scroll to position [64, 0]
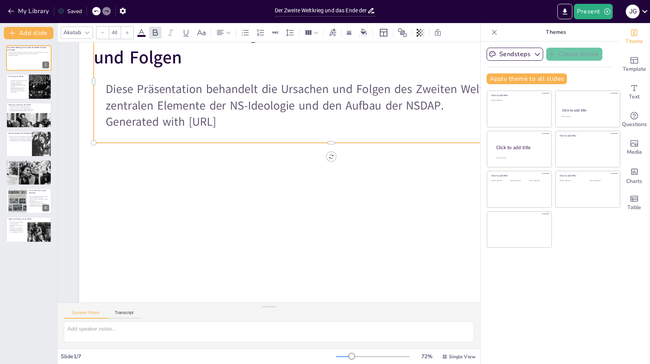
click at [66, 14] on div "Saved" at bounding box center [70, 11] width 24 height 7
click at [65, 14] on div "Saved" at bounding box center [70, 11] width 24 height 7
click at [23, 85] on p "Propaganda spielte eine entscheidende Rolle beim Aufstieg der NSDAP." at bounding box center [18, 85] width 18 height 4
type textarea "Die Deutsche Arbeiterpartei war die Grundlage für die Gründung der NSDAP. Sie b…"
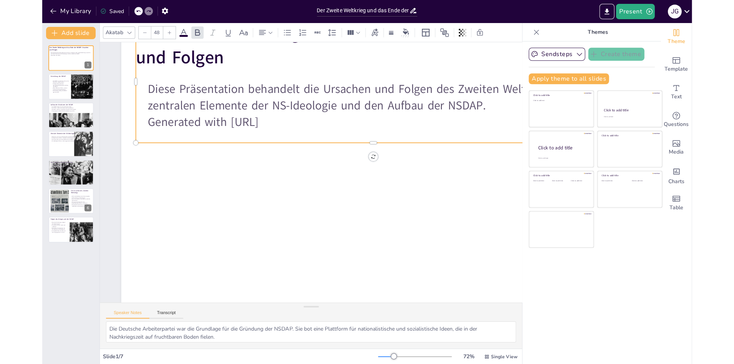
scroll to position [0, 0]
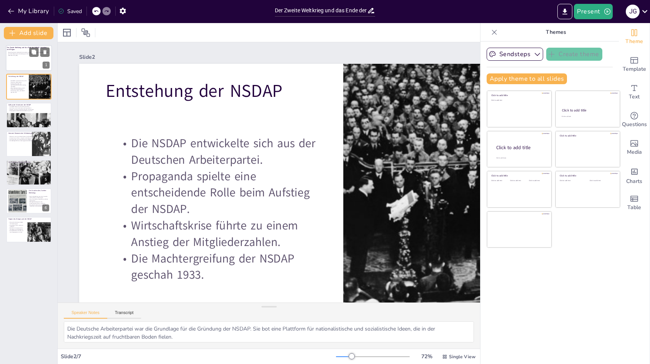
click at [16, 66] on div at bounding box center [29, 58] width 46 height 26
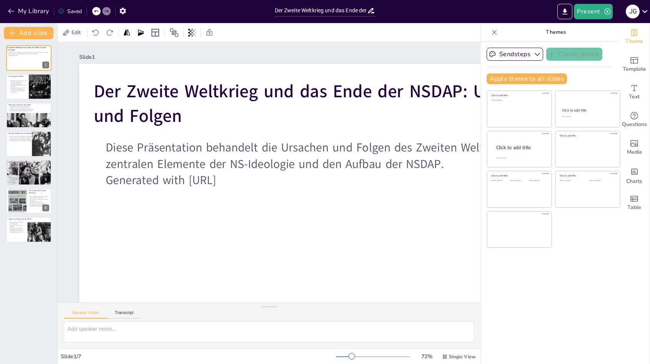
click at [353, 33] on div "Edit" at bounding box center [269, 32] width 422 height 19
